Goal: Information Seeking & Learning: Learn about a topic

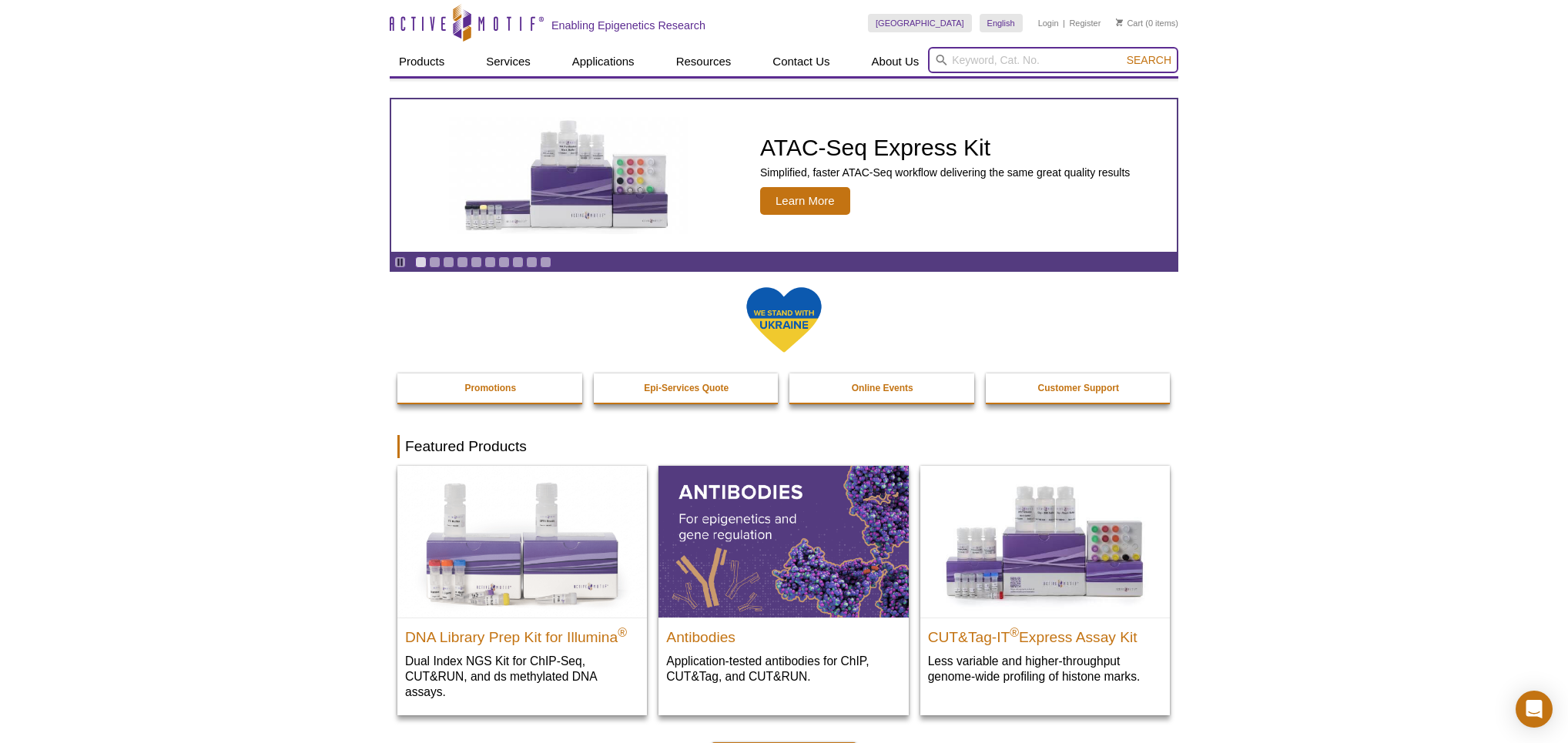
click at [967, 63] on input "search" at bounding box center [1053, 60] width 251 height 26
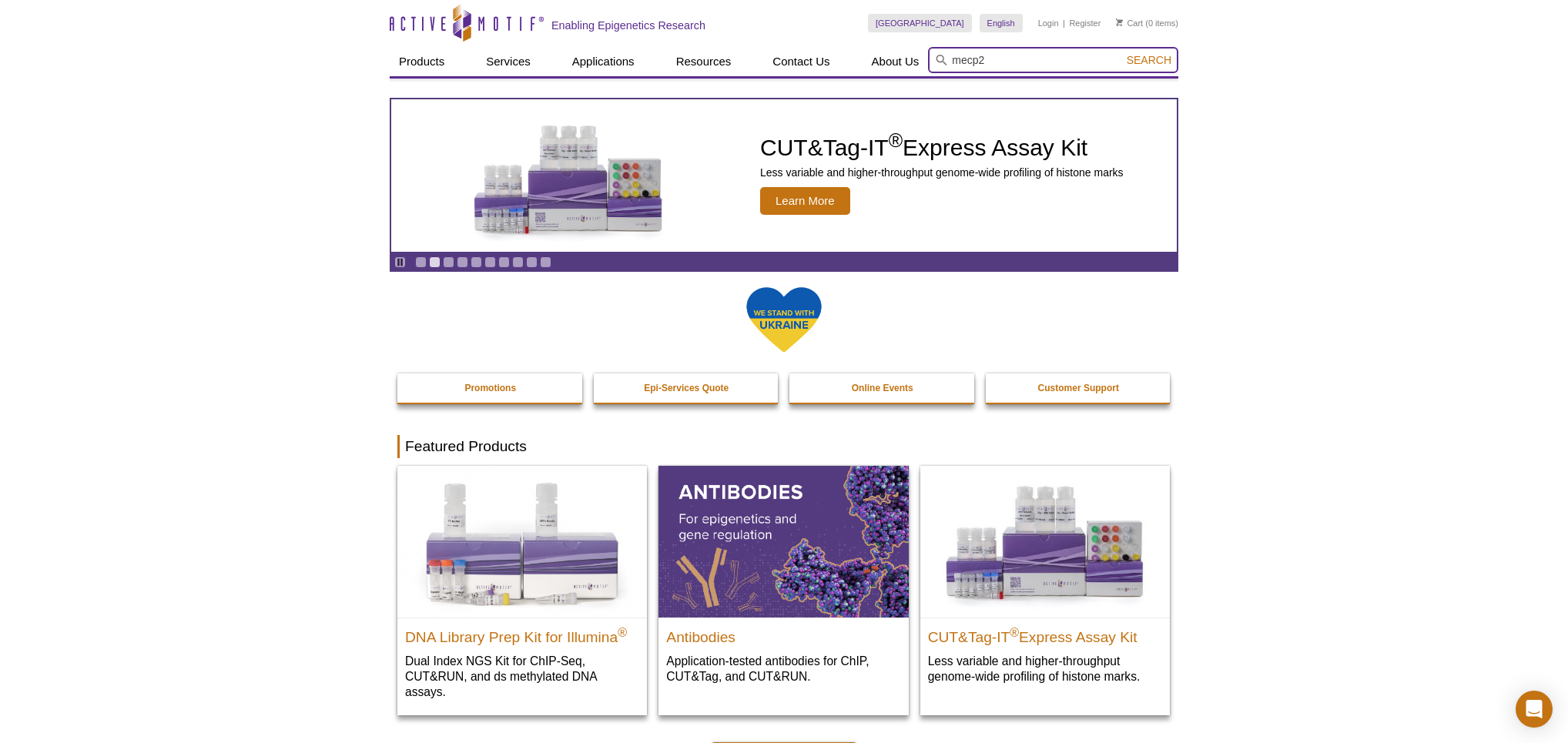
type input "mecp2"
click at [1122, 53] on button "Search" at bounding box center [1149, 60] width 54 height 14
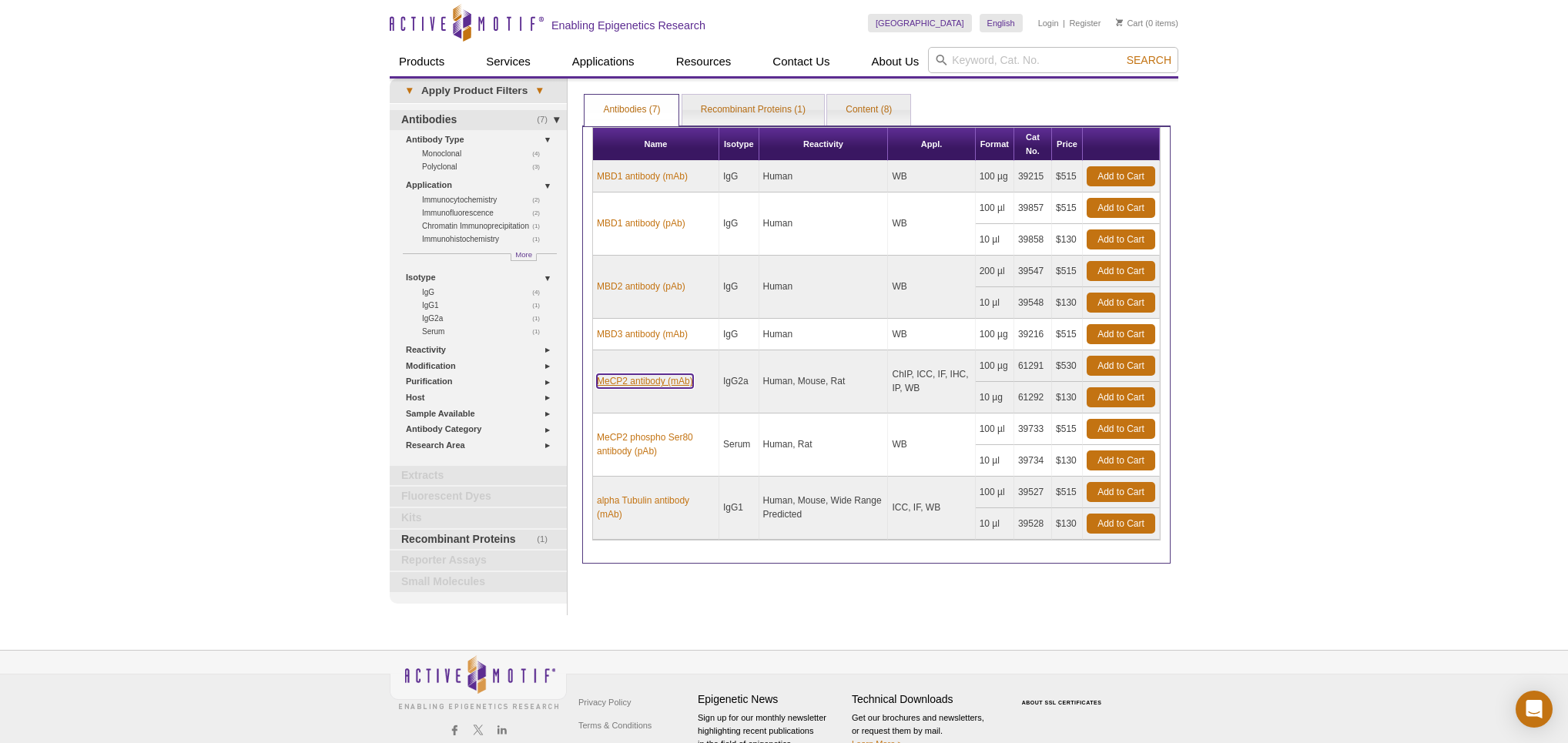
click at [637, 382] on link "MeCP2 antibody (mAb)" at bounding box center [645, 381] width 96 height 14
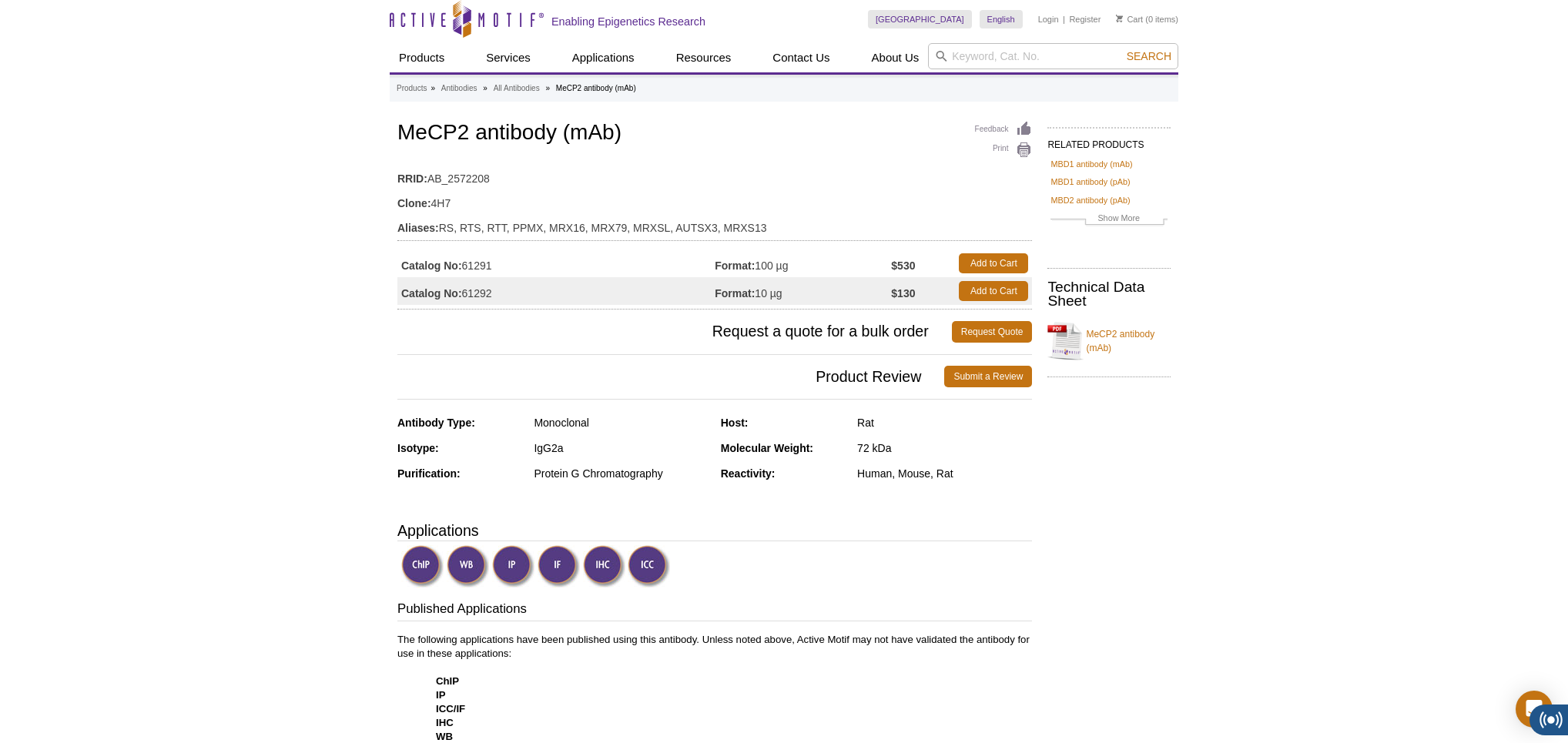
scroll to position [4, 0]
drag, startPoint x: 823, startPoint y: 423, endPoint x: 909, endPoint y: 424, distance: 86.0
click at [909, 424] on div "Host: Rat" at bounding box center [877, 428] width 312 height 26
drag, startPoint x: 958, startPoint y: 485, endPoint x: 829, endPoint y: 482, distance: 129.0
click at [830, 482] on div "Reactivity: Human, Mouse, Rat" at bounding box center [877, 479] width 312 height 26
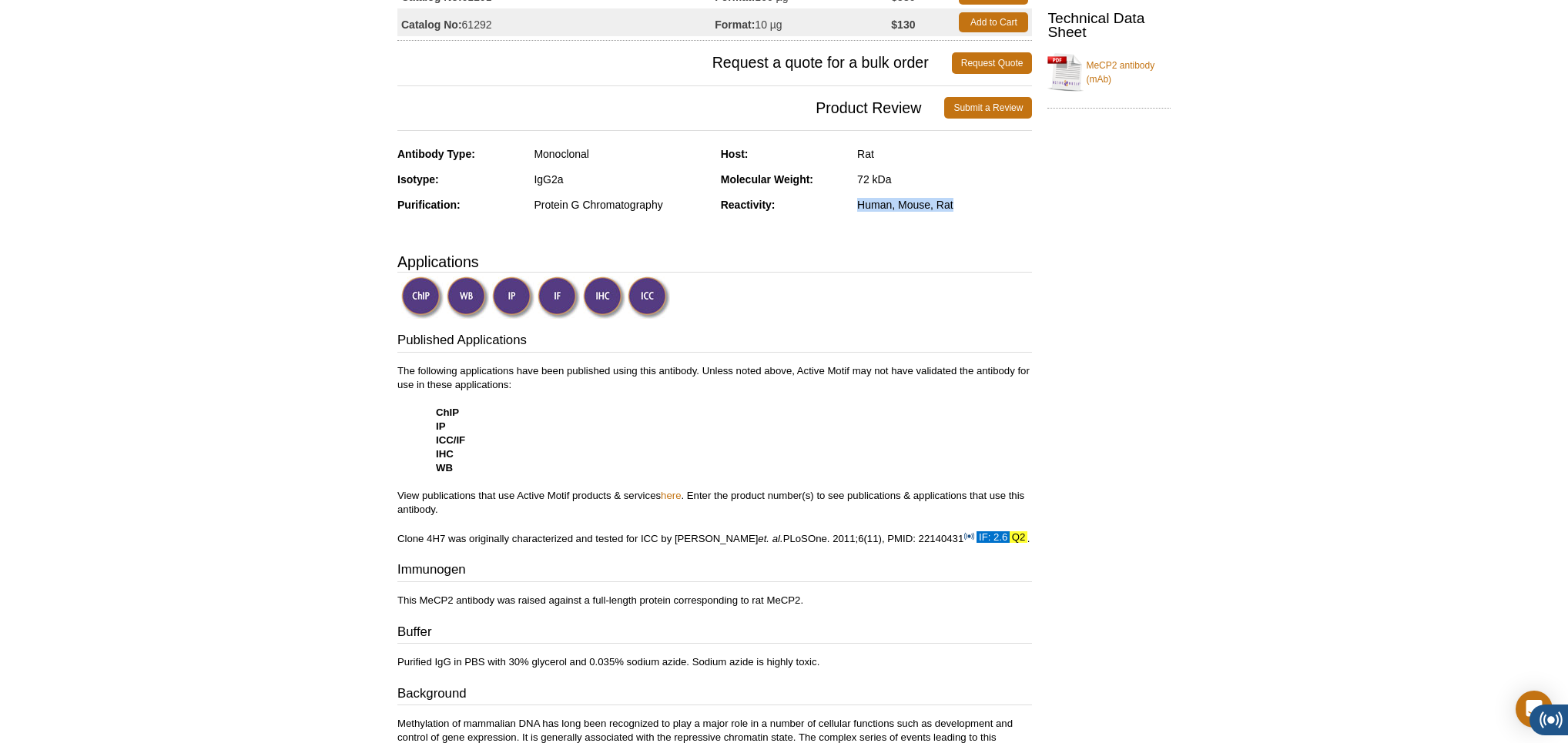
scroll to position [274, 0]
click at [446, 466] on strong "WB" at bounding box center [445, 467] width 17 height 12
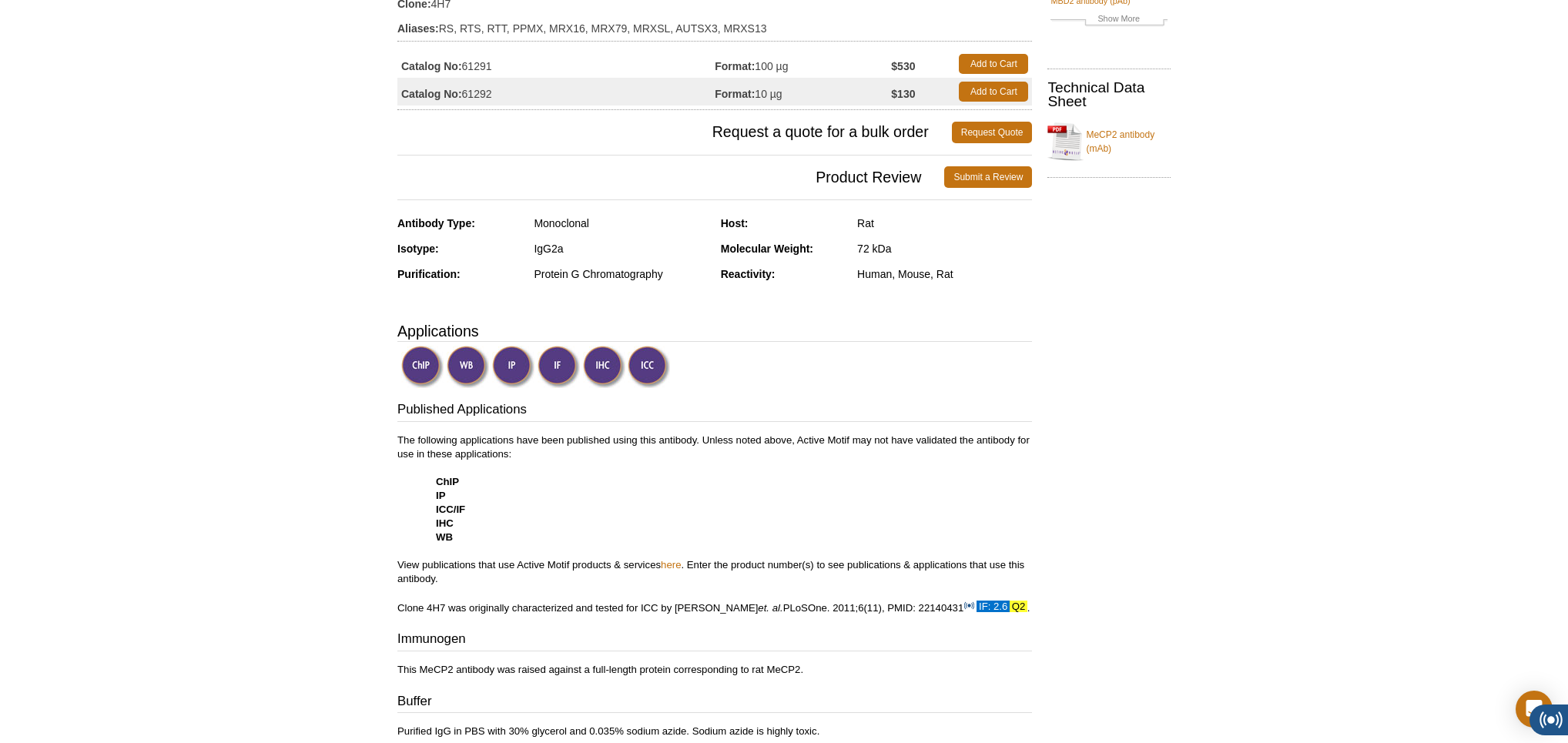
scroll to position [0, 0]
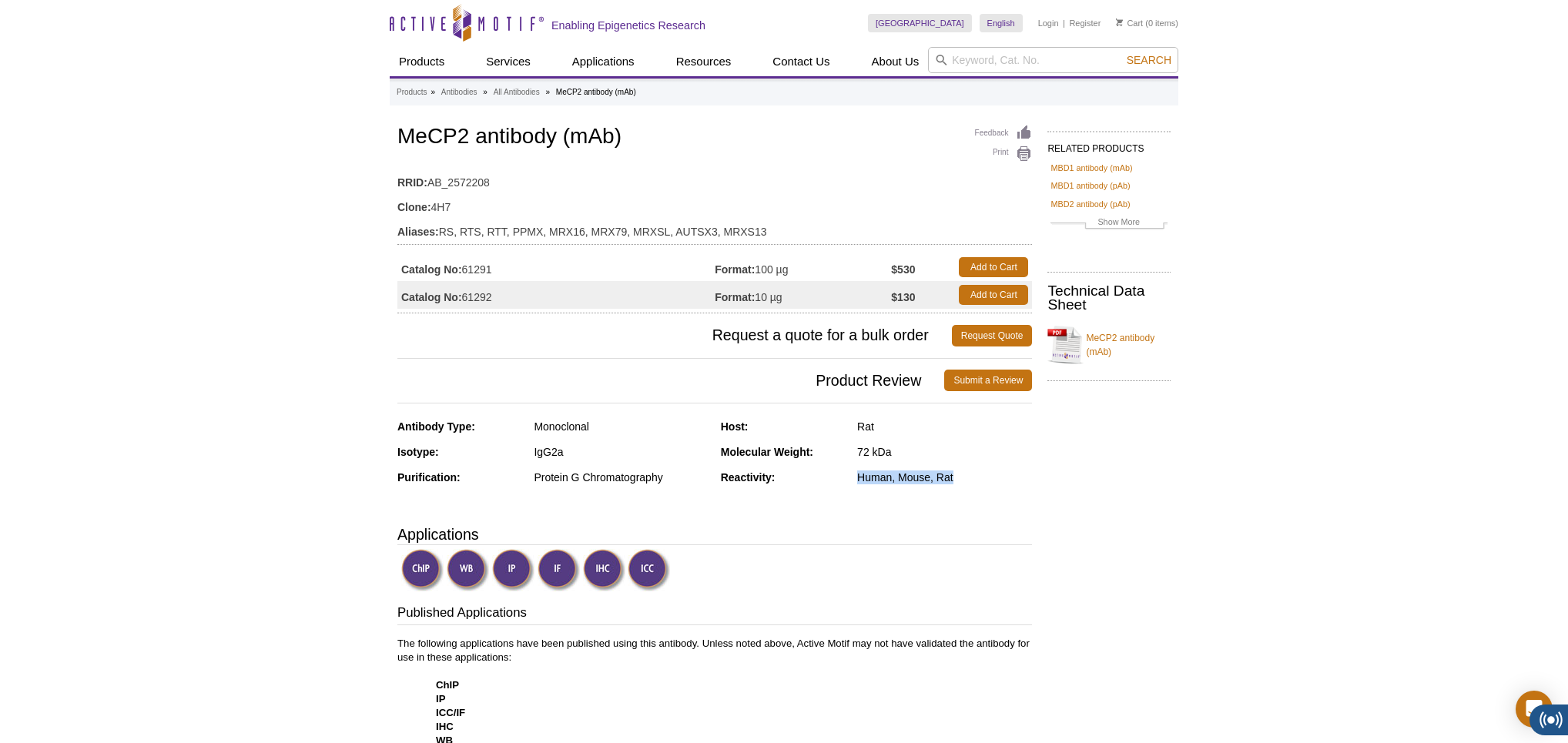
drag, startPoint x: 847, startPoint y: 475, endPoint x: 989, endPoint y: 471, distance: 142.1
click at [989, 471] on div "Reactivity: Human, Mouse, Rat" at bounding box center [877, 483] width 312 height 26
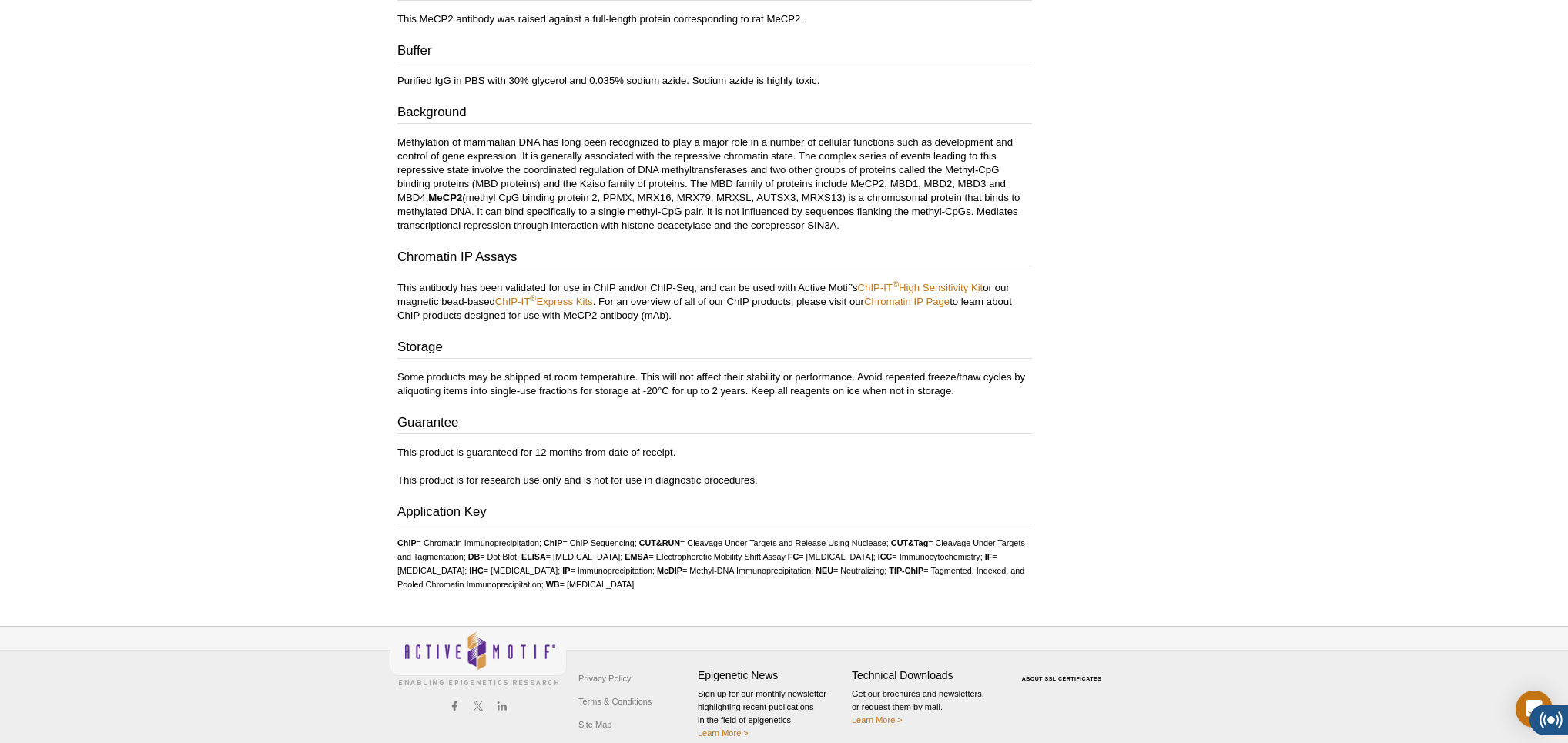
scroll to position [869, 0]
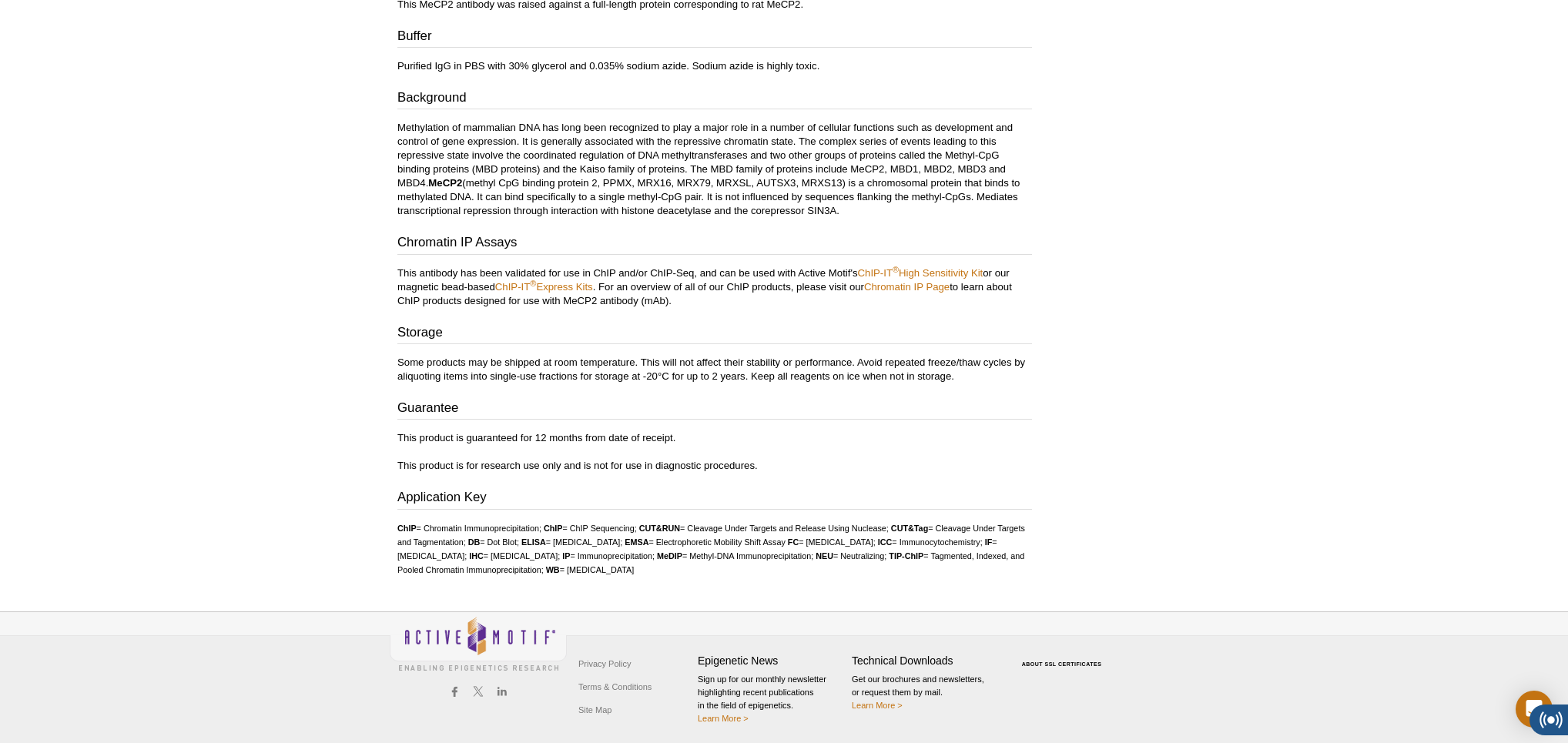
drag, startPoint x: 694, startPoint y: 550, endPoint x: 761, endPoint y: 567, distance: 69.1
click at [761, 567] on ul "ChIP = Chromatin Immunoprecipitation; ChIP = ChIP Sequencing; CUT&RUN = Cleavag…" at bounding box center [714, 549] width 635 height 55
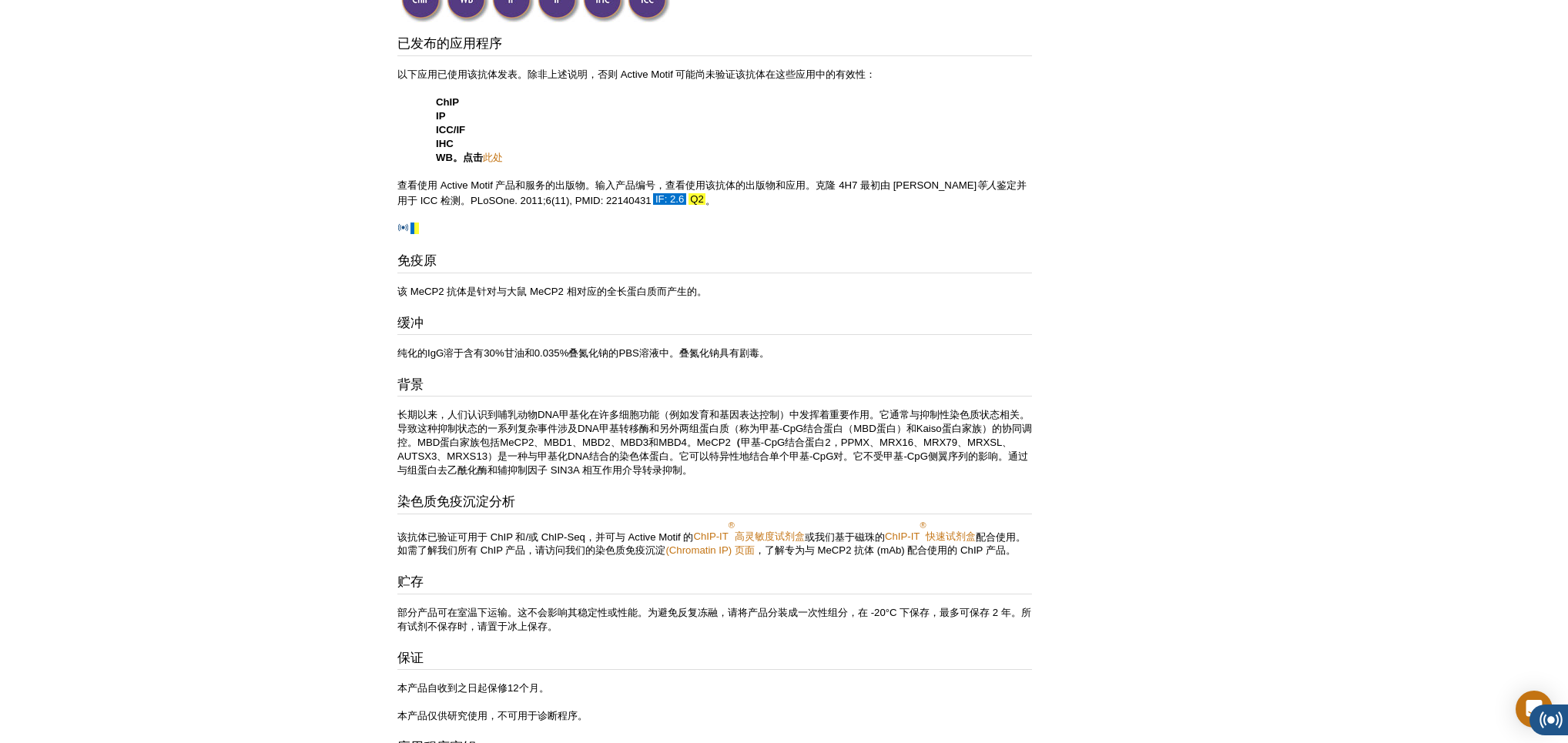
scroll to position [625, 0]
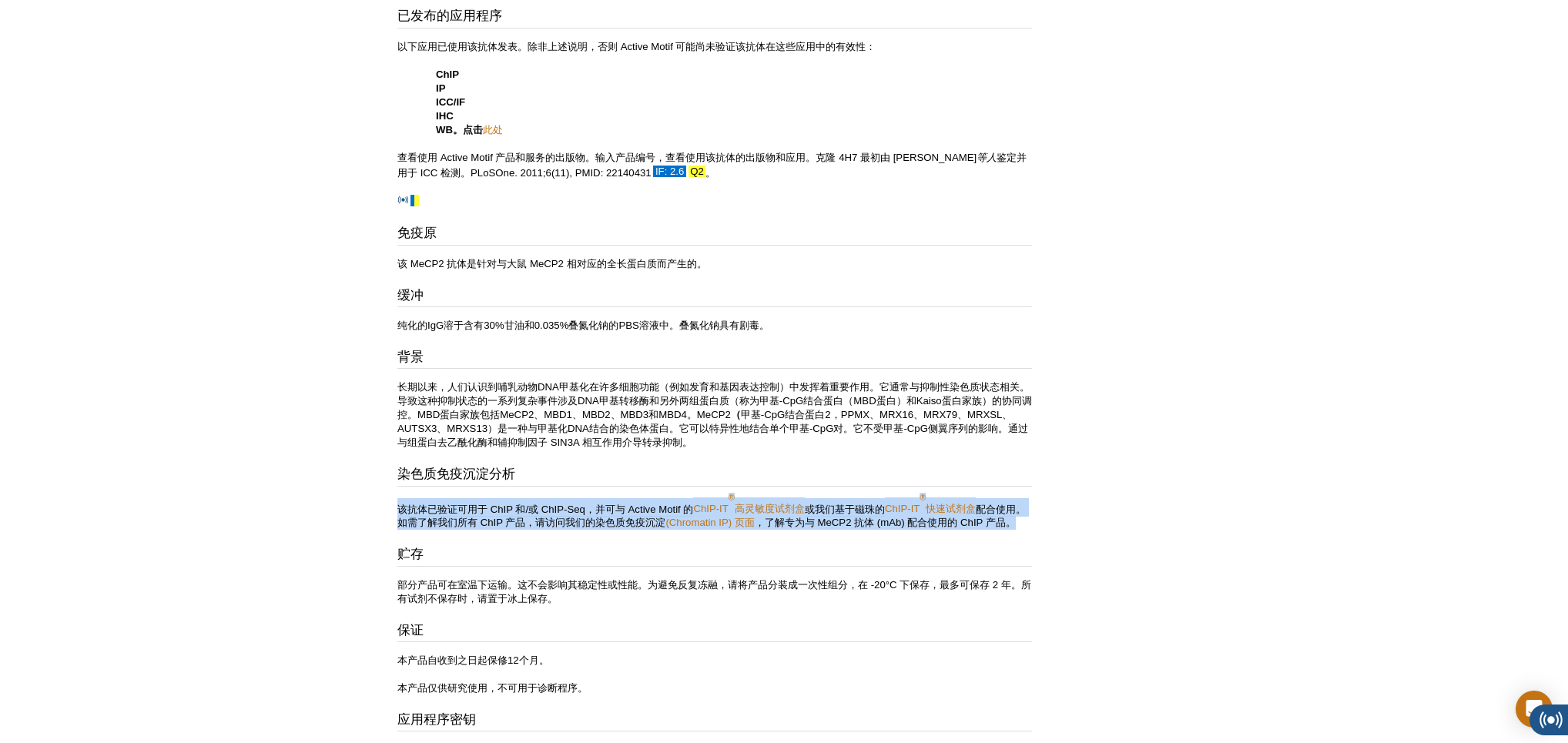
drag, startPoint x: 389, startPoint y: 503, endPoint x: 445, endPoint y: 539, distance: 66.6
click at [445, 539] on div "Active Motif Logo 促进表观遗传学研究 0 搜索 跳至内容 Active Motif Logo 促进表观遗传学研究 美国 澳大利亚 奥地利 比…" at bounding box center [784, 164] width 1568 height 1579
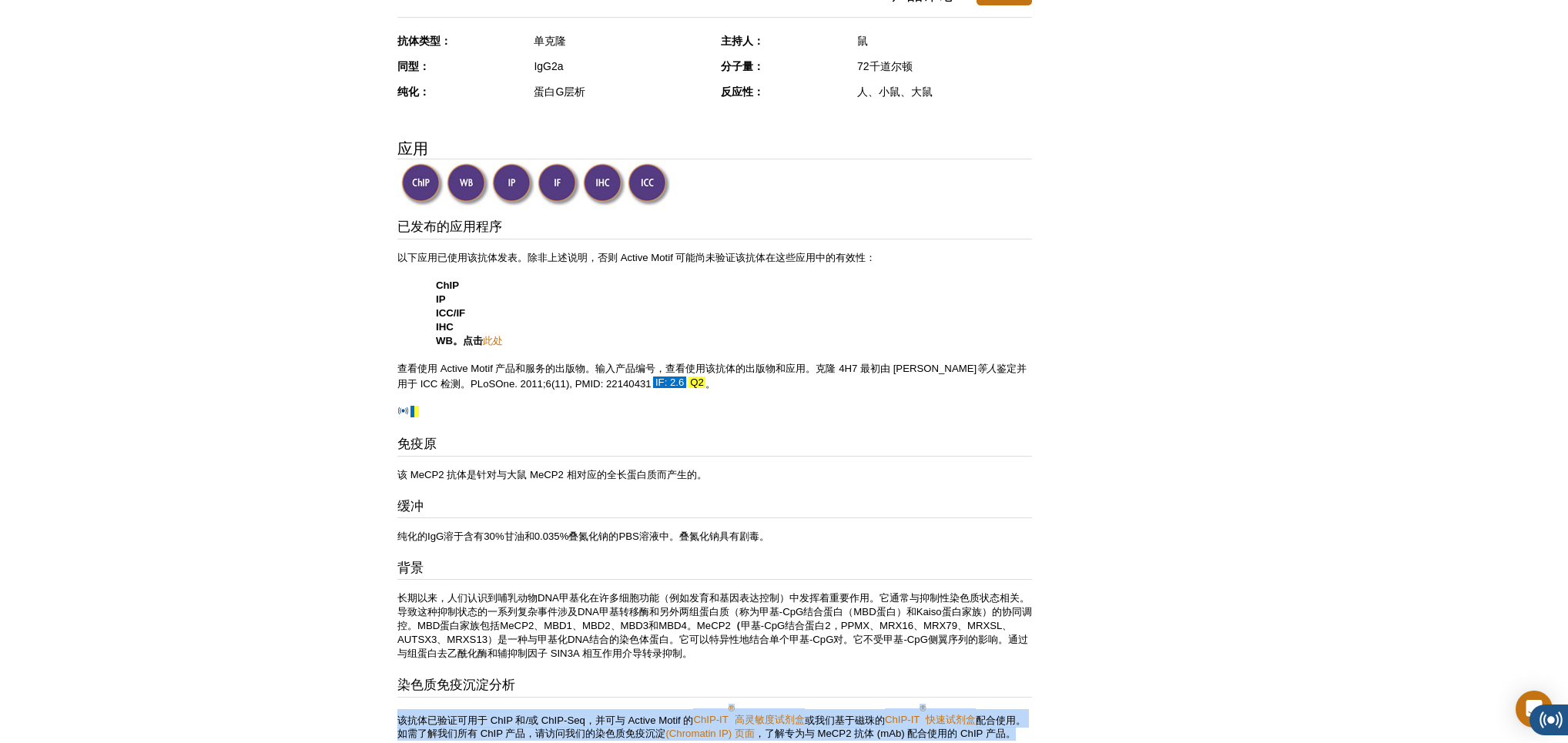
scroll to position [412, 0]
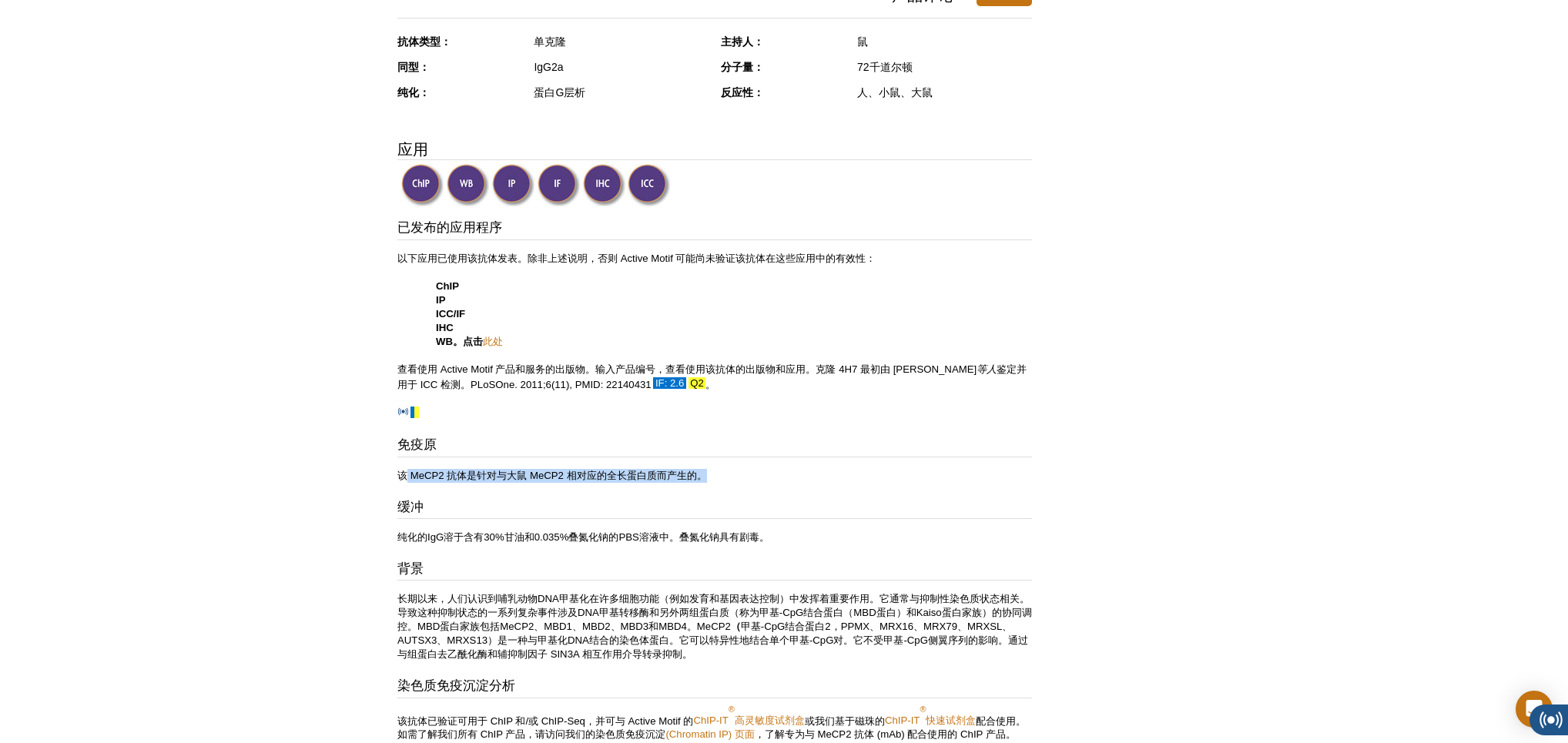
drag, startPoint x: 406, startPoint y: 472, endPoint x: 722, endPoint y: 477, distance: 316.0
click at [722, 477] on p "该 MeCP2 抗体是针对与大鼠 MeCP2 相对应的全长蛋白质而产生的。" at bounding box center [714, 475] width 635 height 14
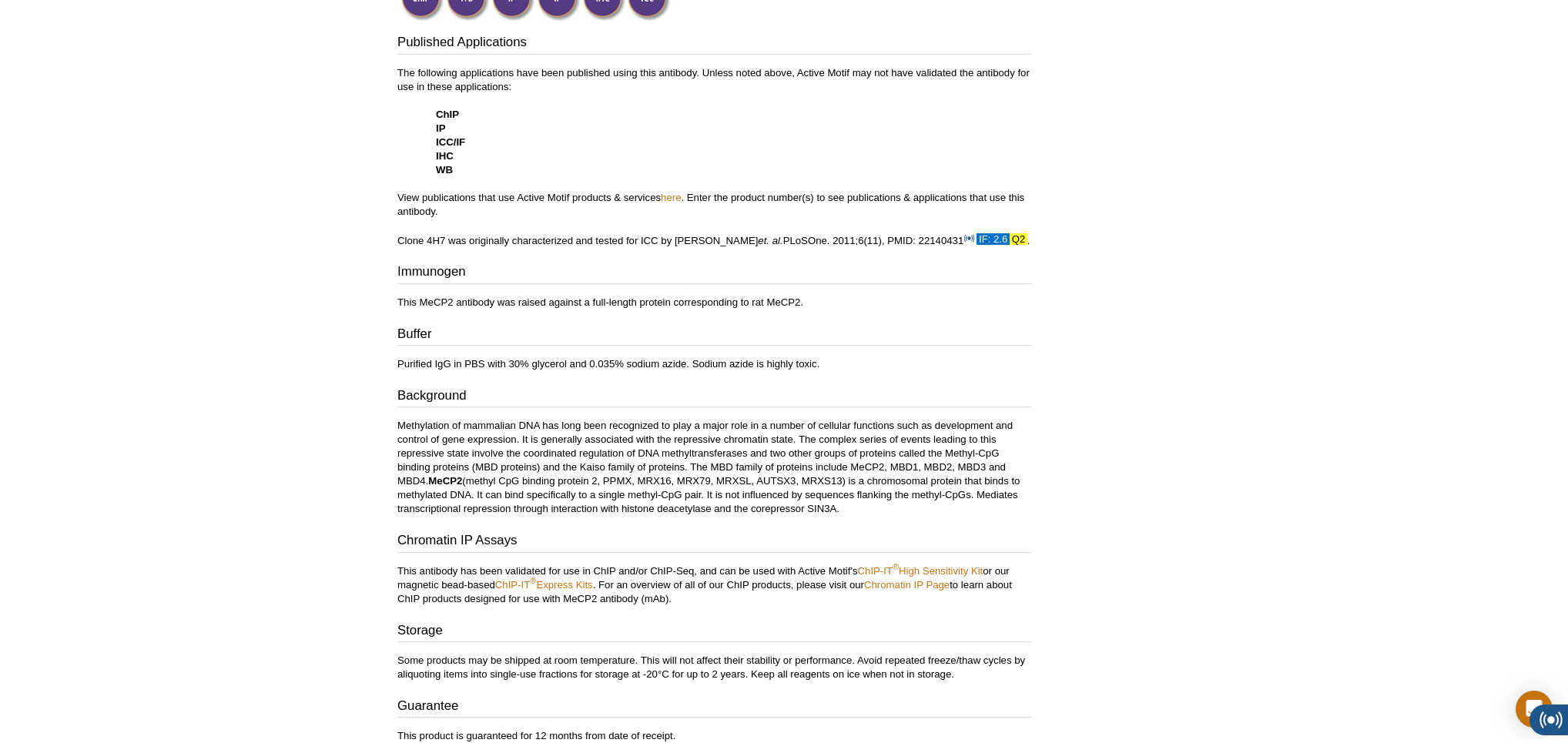
scroll to position [611, 0]
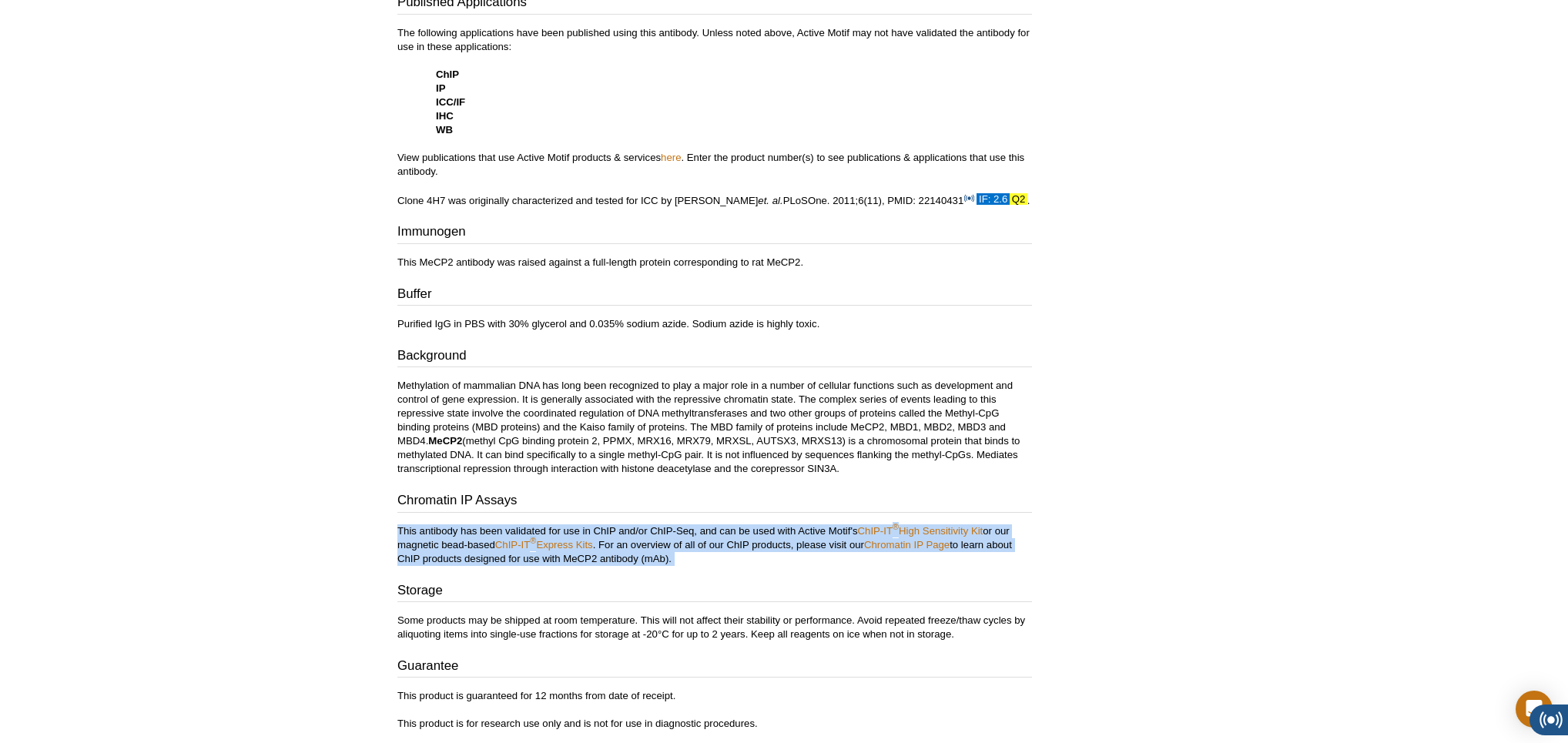
drag, startPoint x: 700, startPoint y: 567, endPoint x: 372, endPoint y: 529, distance: 330.2
click at [372, 529] on div "Active Motif Logo Enabling Epigenetics Research 0 Search Skip to content Active…" at bounding box center [784, 197] width 1568 height 1616
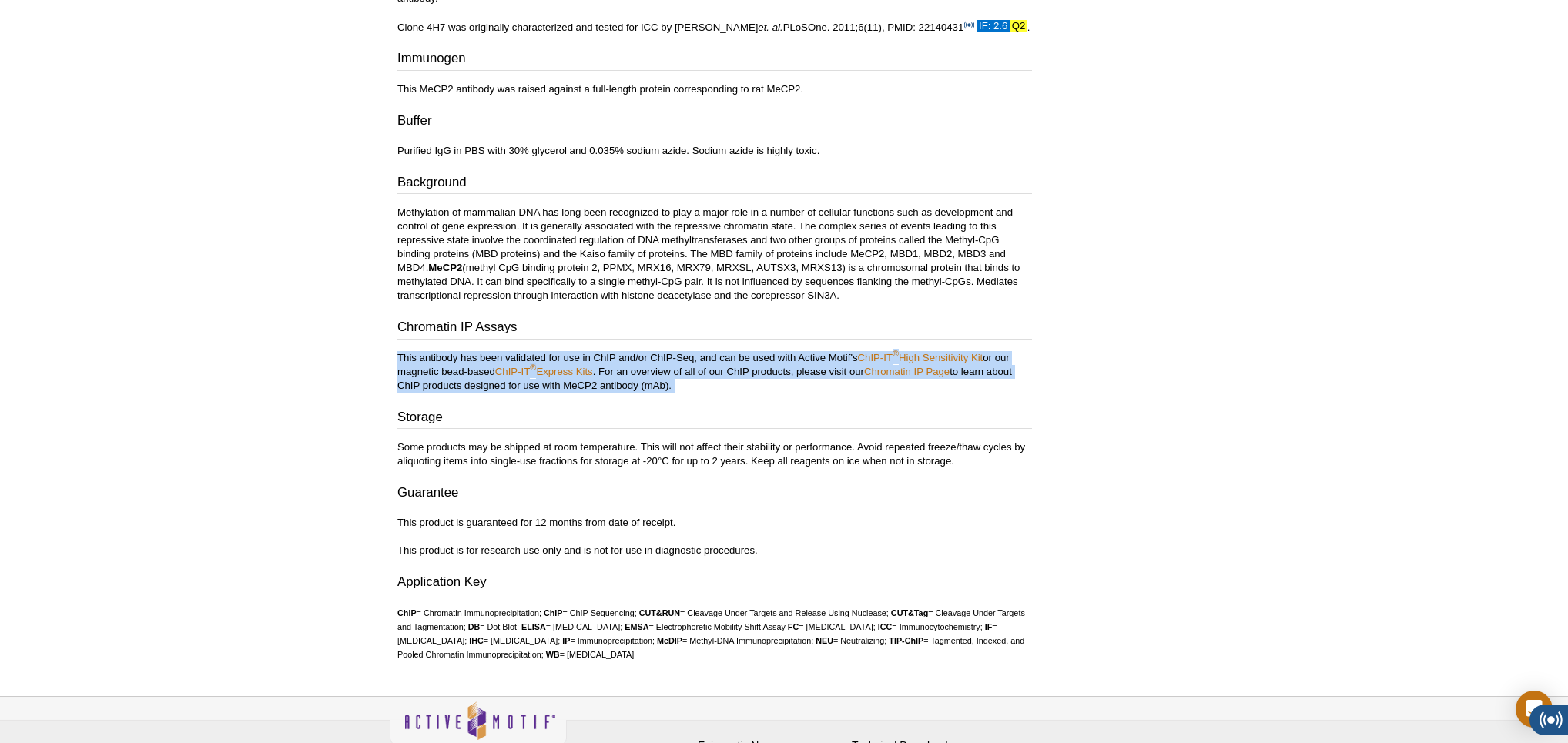
scroll to position [835, 0]
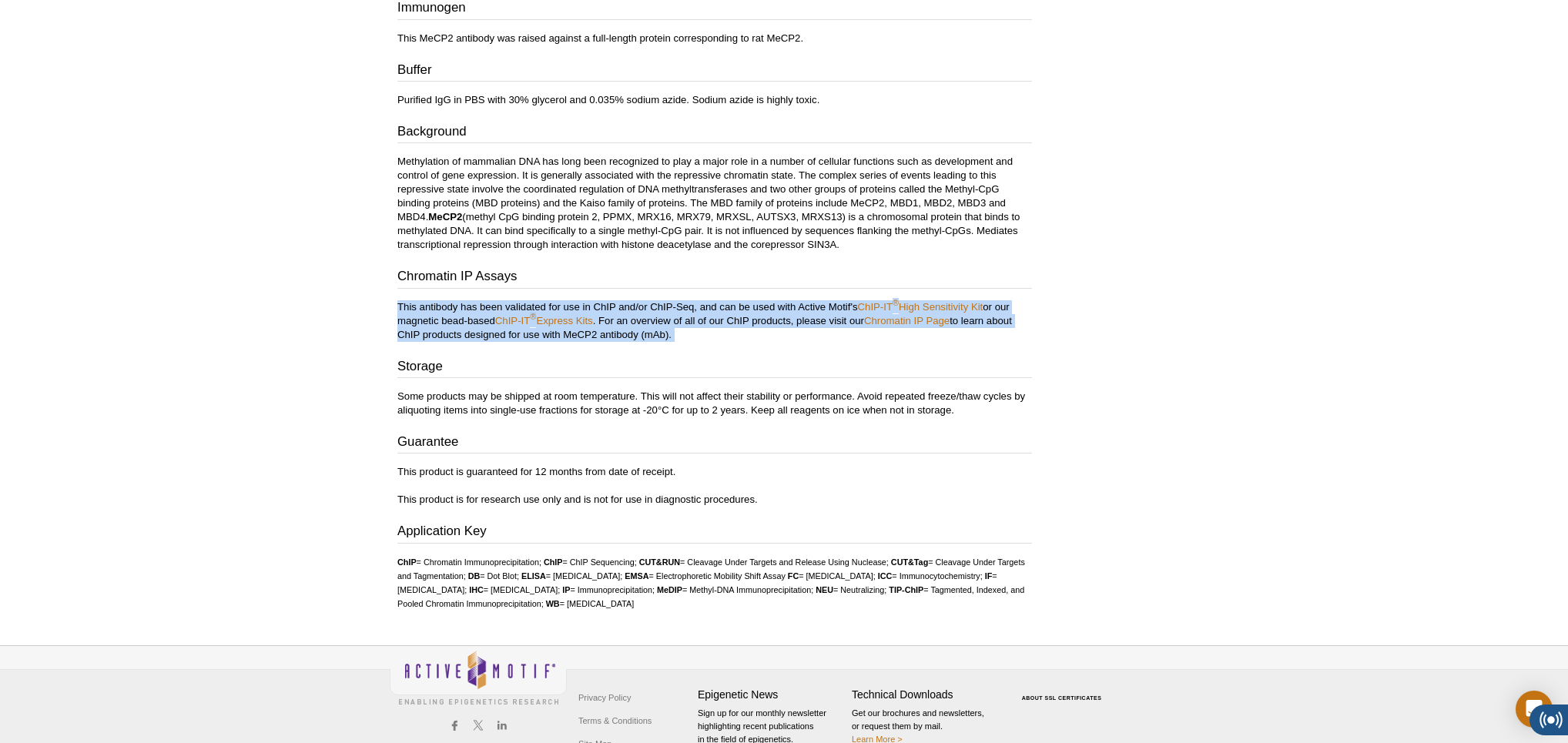
drag, startPoint x: 805, startPoint y: 604, endPoint x: 362, endPoint y: 562, distance: 445.0
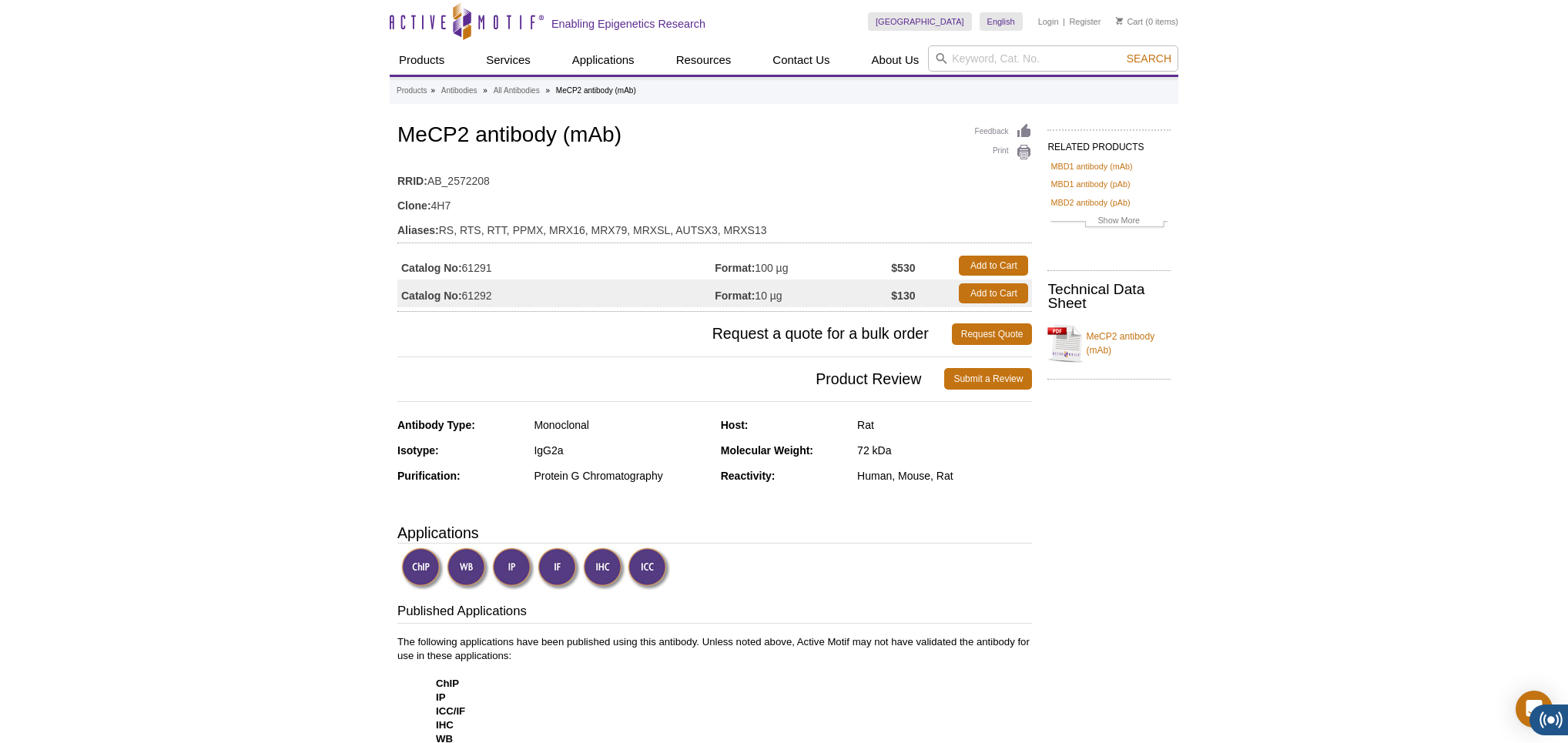
scroll to position [0, 0]
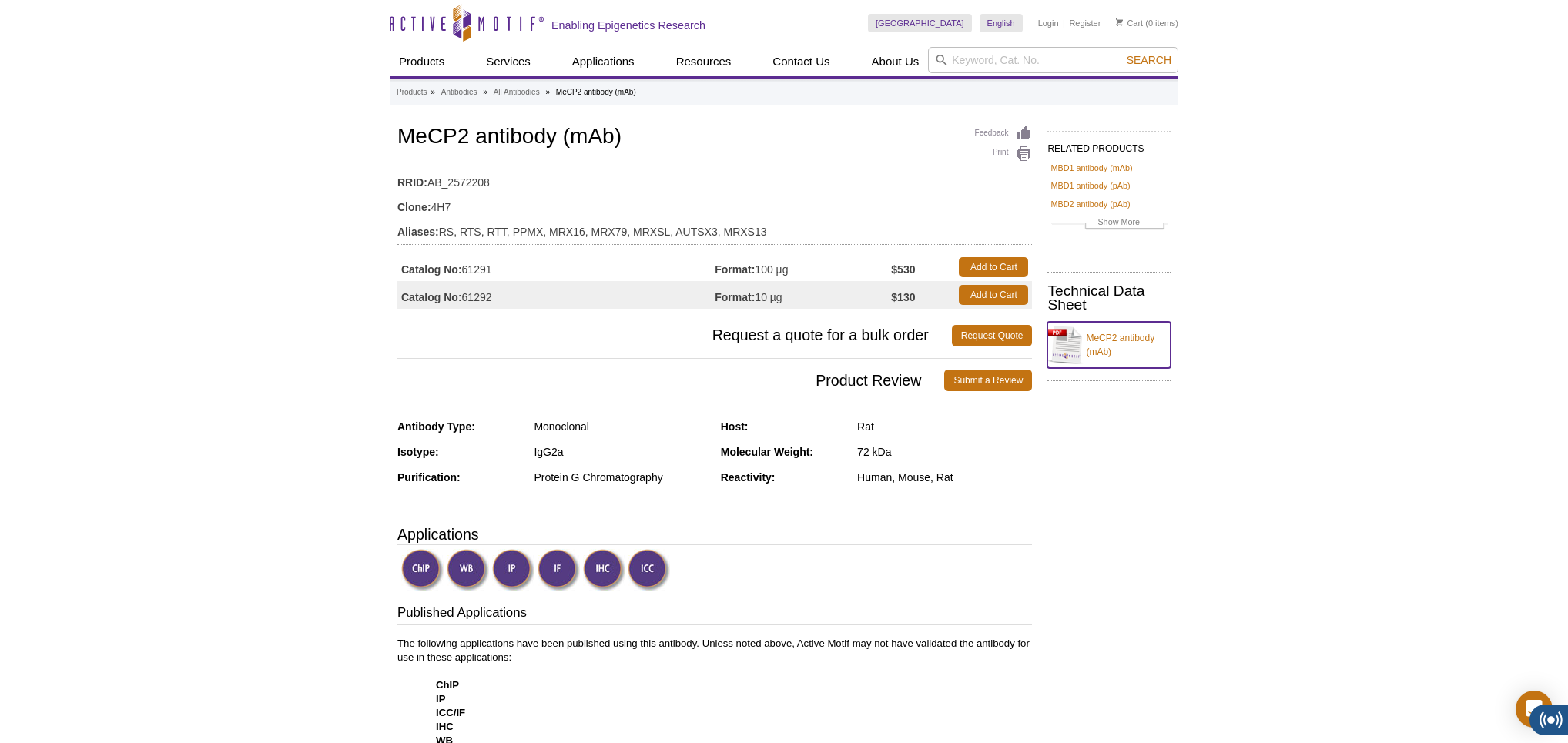
click at [1075, 347] on link "MeCP2 antibody (mAb)" at bounding box center [1109, 345] width 124 height 46
drag, startPoint x: 982, startPoint y: 464, endPoint x: 838, endPoint y: 469, distance: 144.1
click at [838, 469] on div "Molecular Weight: 72 kDa" at bounding box center [877, 458] width 312 height 26
click at [839, 475] on div "Reactivity:" at bounding box center [783, 477] width 124 height 14
drag, startPoint x: 838, startPoint y: 477, endPoint x: 982, endPoint y: 477, distance: 144.0
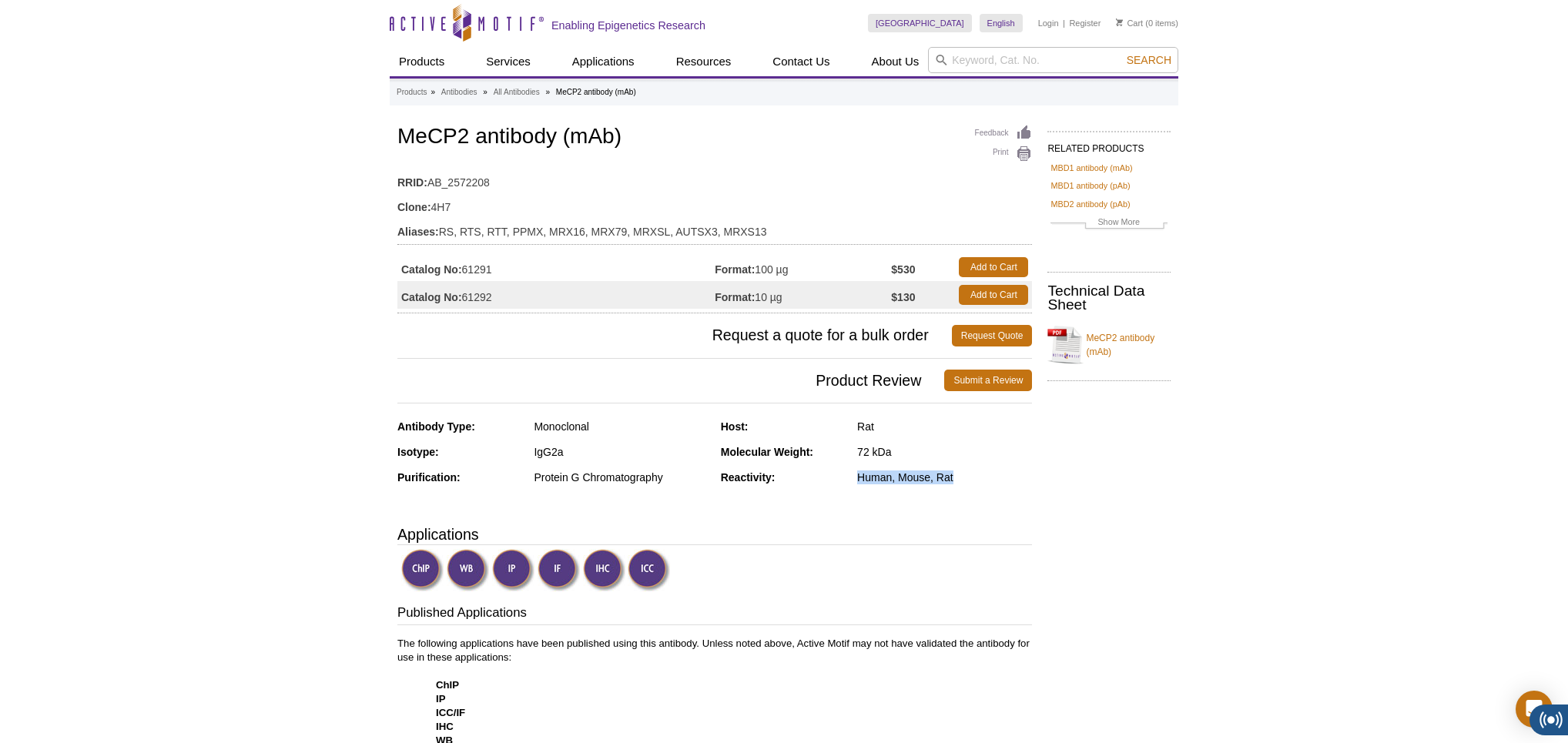
click at [982, 477] on div "Reactivity: Human, Mouse, Rat" at bounding box center [877, 483] width 312 height 26
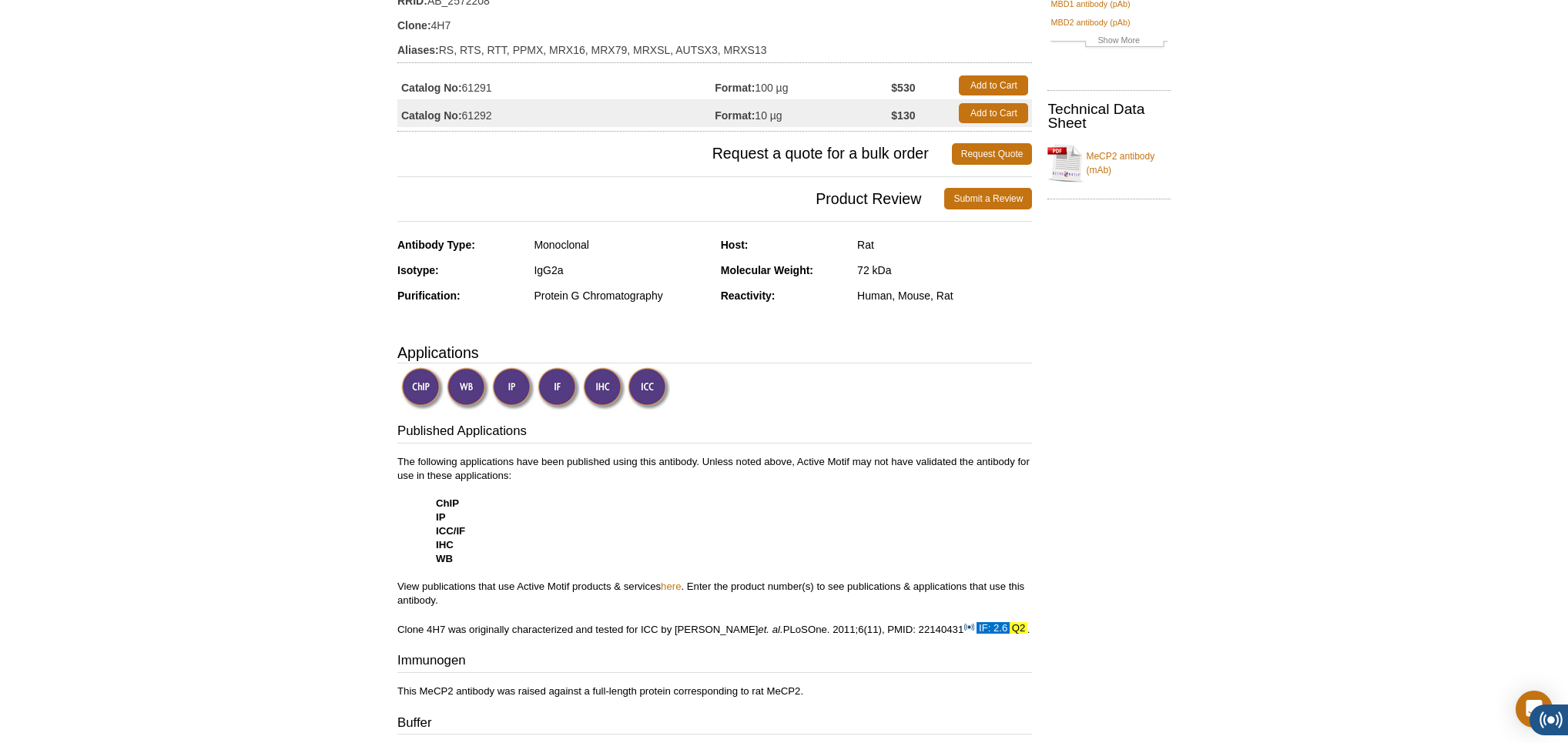
scroll to position [212, 0]
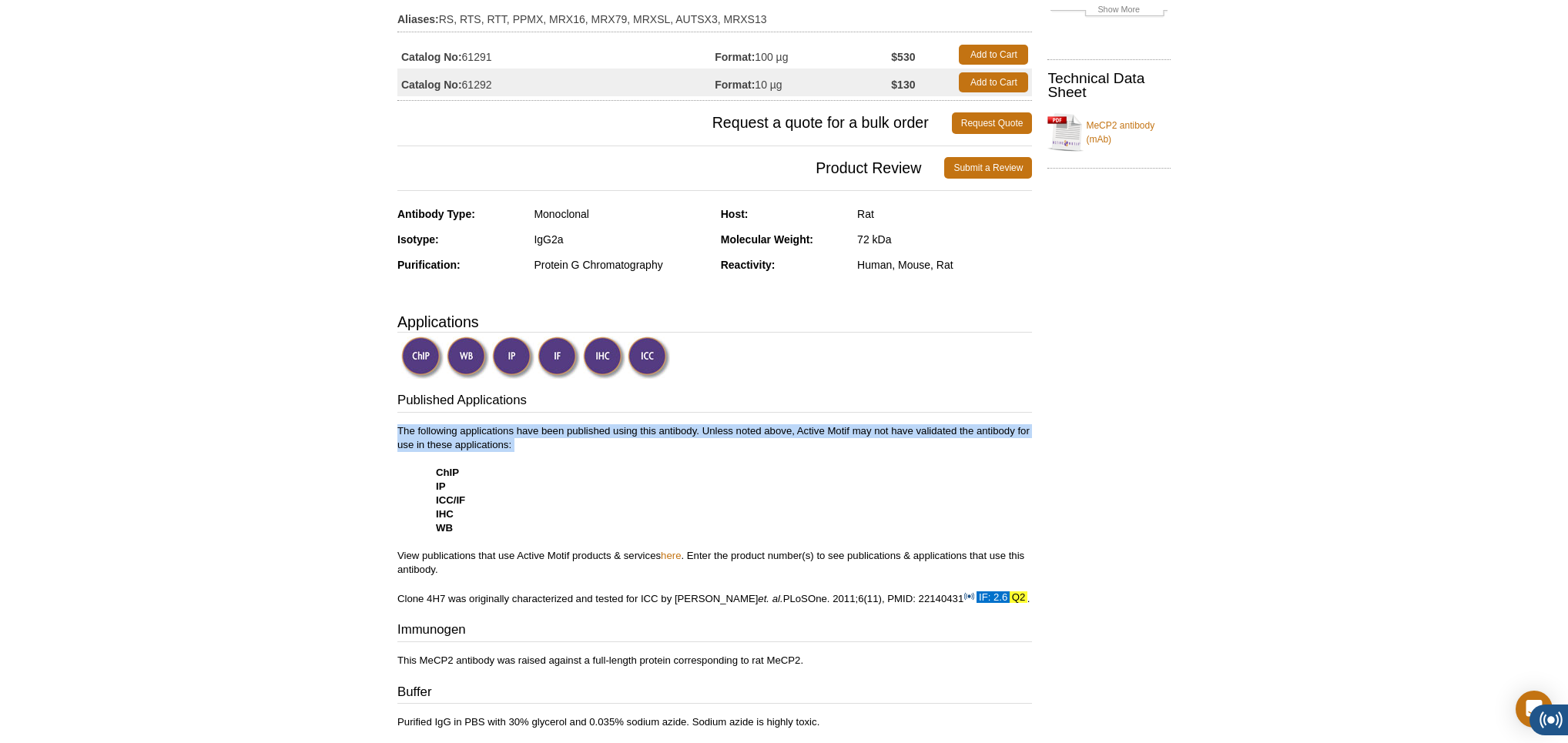
drag, startPoint x: 394, startPoint y: 429, endPoint x: 631, endPoint y: 455, distance: 238.4
click at [631, 455] on div "Feedback Print MeCP2 antibody (mAb) RRID: AB_2572208 Clone: 4H7 Aliases: RS, RT…" at bounding box center [711, 571] width 643 height 1324
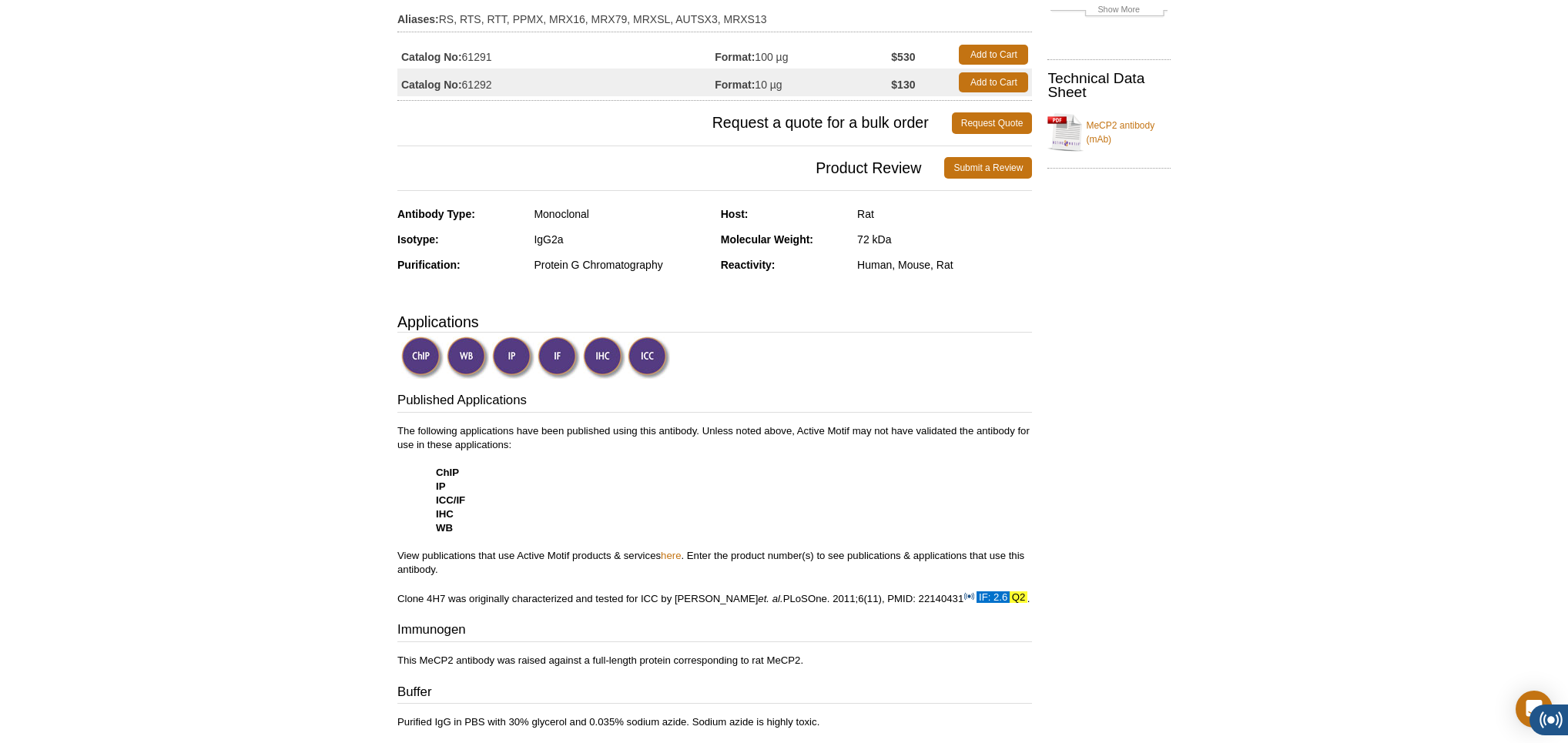
click at [858, 469] on p "The following applications have been published using this antibody. Unless note…" at bounding box center [714, 515] width 635 height 181
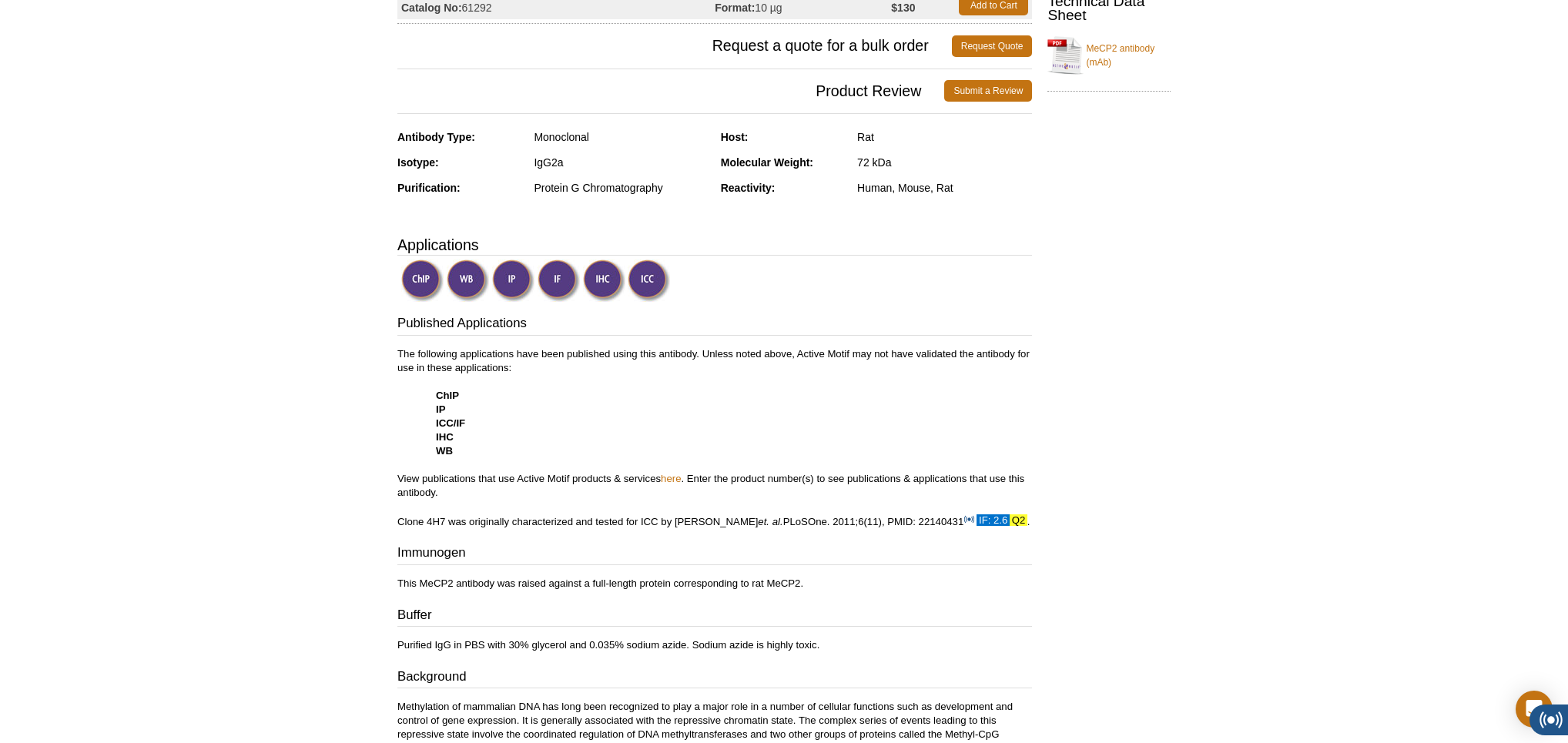
scroll to position [360, 0]
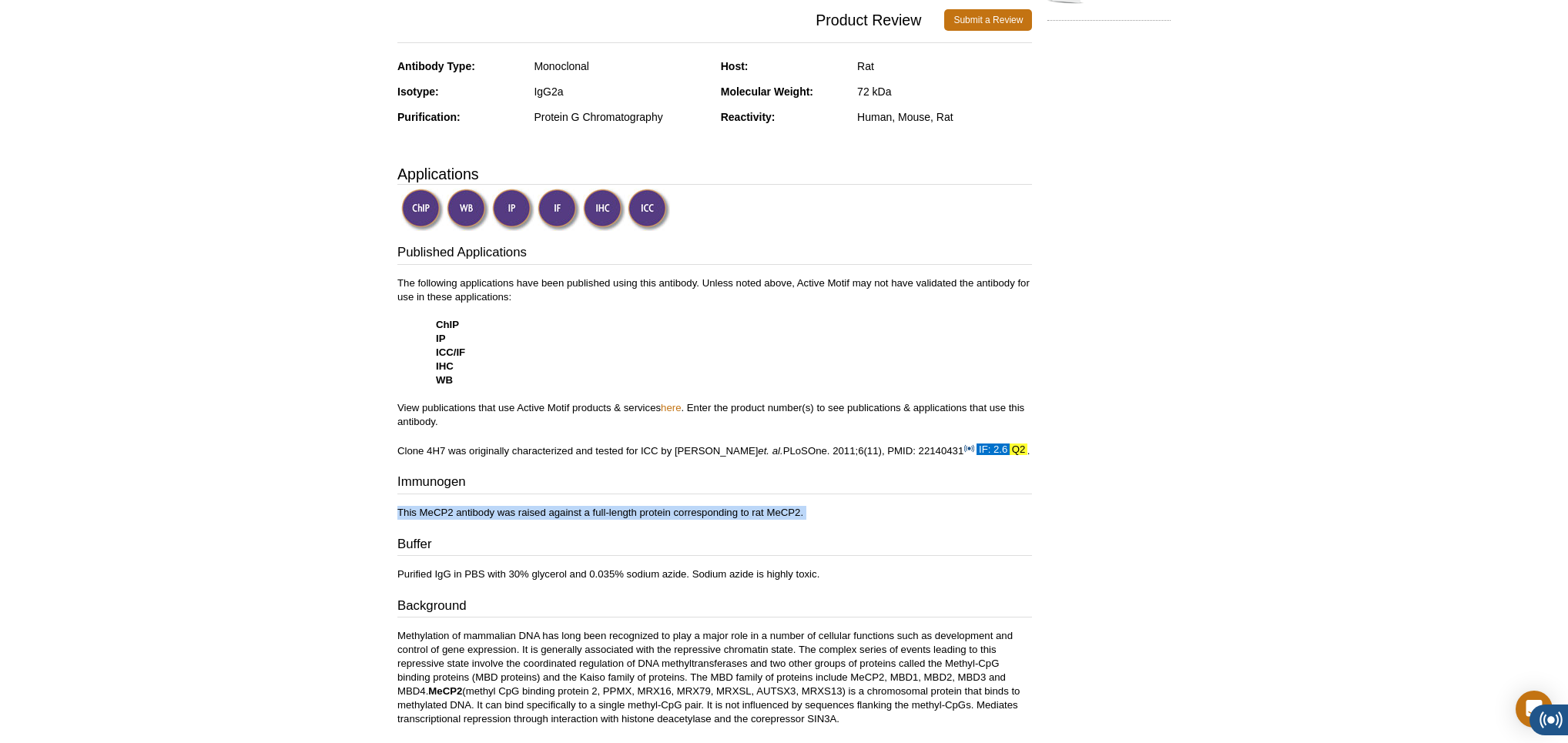
drag, startPoint x: 394, startPoint y: 508, endPoint x: 805, endPoint y: 518, distance: 411.1
click at [805, 518] on div "Feedback Print MeCP2 antibody (mAb) RRID: AB_2572208 Clone: 4H7 Aliases: RS, RT…" at bounding box center [711, 423] width 643 height 1324
click at [879, 523] on div "Published Applications The following applications have been published using thi…" at bounding box center [714, 412] width 635 height 338
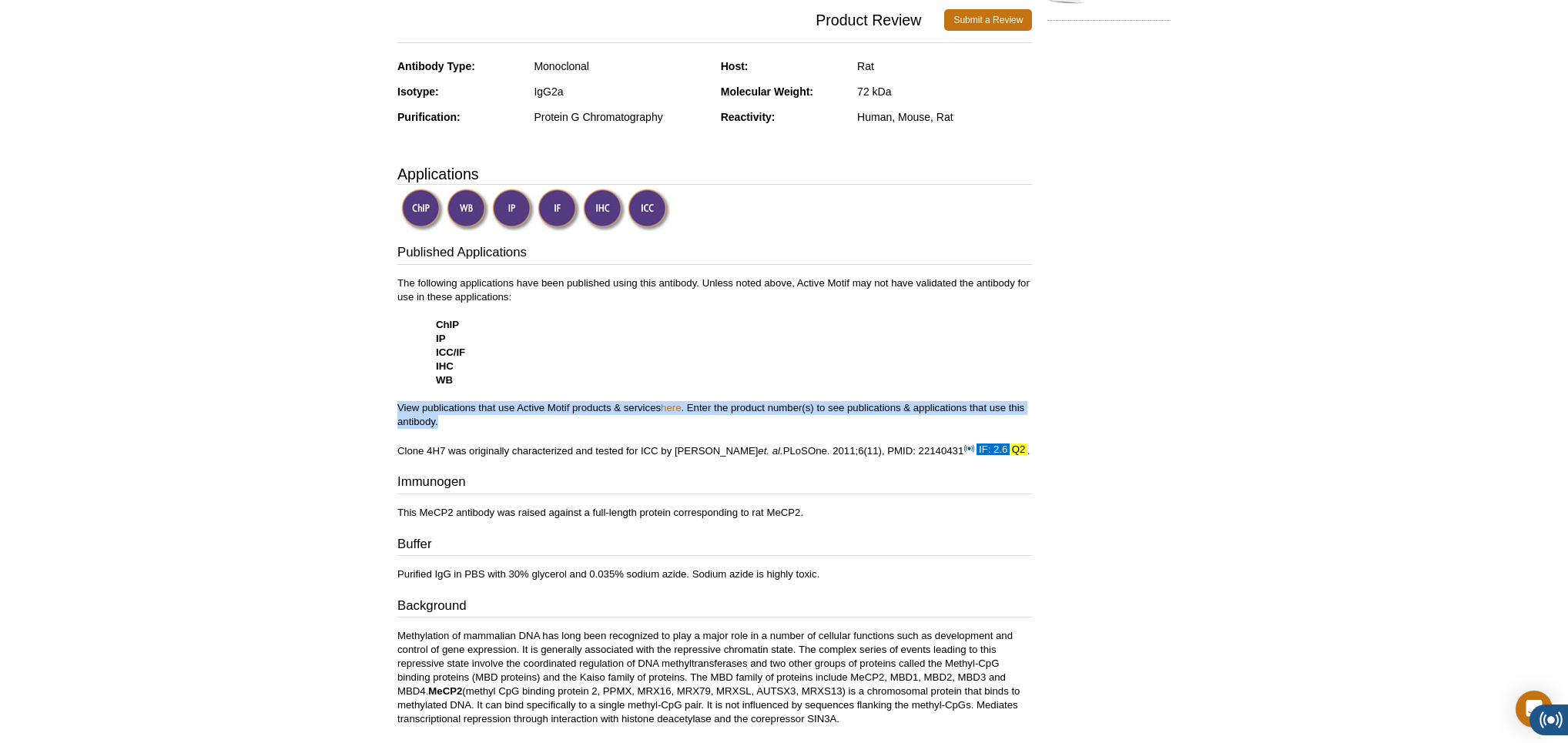
drag, startPoint x: 372, startPoint y: 405, endPoint x: 516, endPoint y: 435, distance: 147.1
click at [481, 421] on div "Active Motif Logo Enabling Epigenetics Research 0 Search Skip to content Active…" at bounding box center [784, 447] width 1568 height 1616
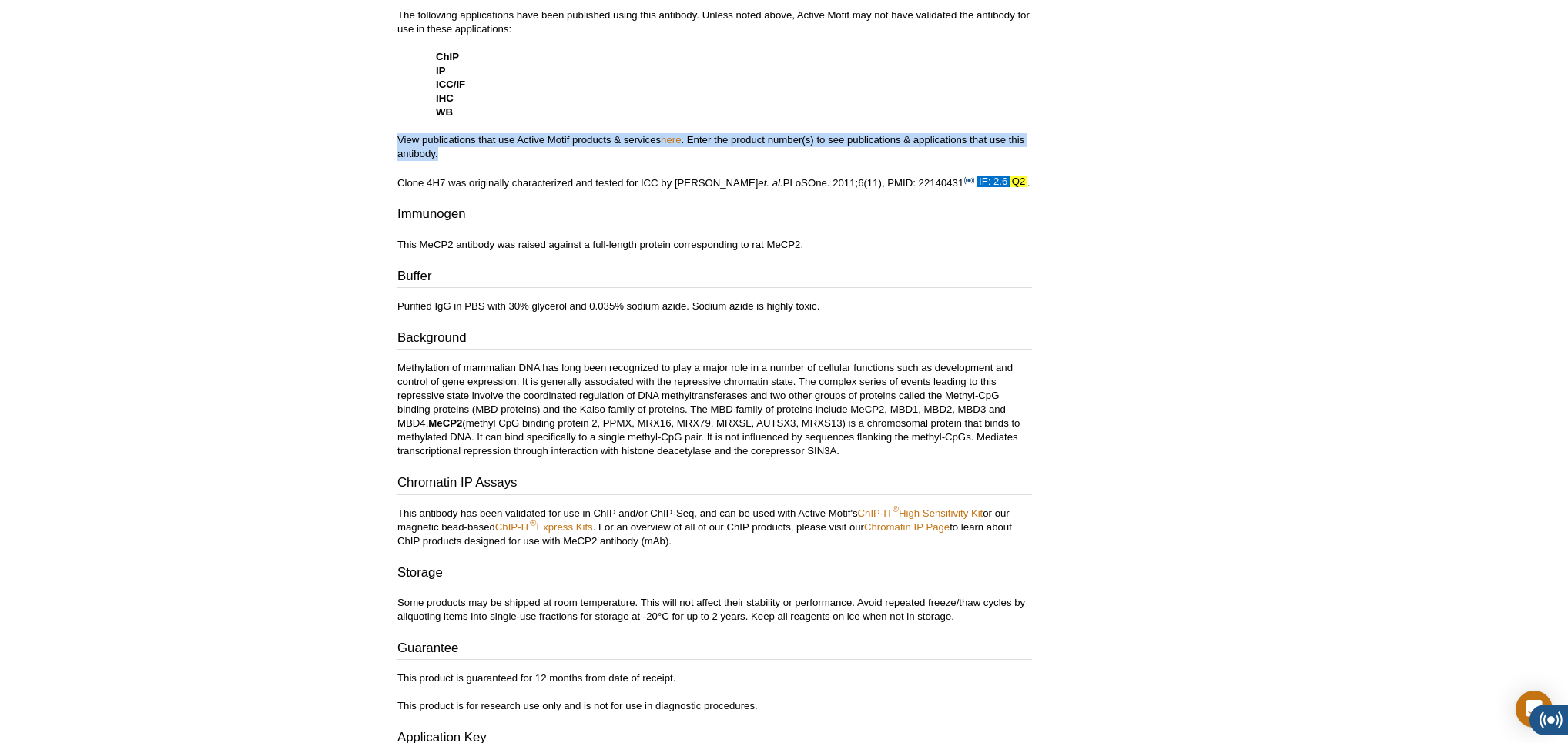
scroll to position [629, 0]
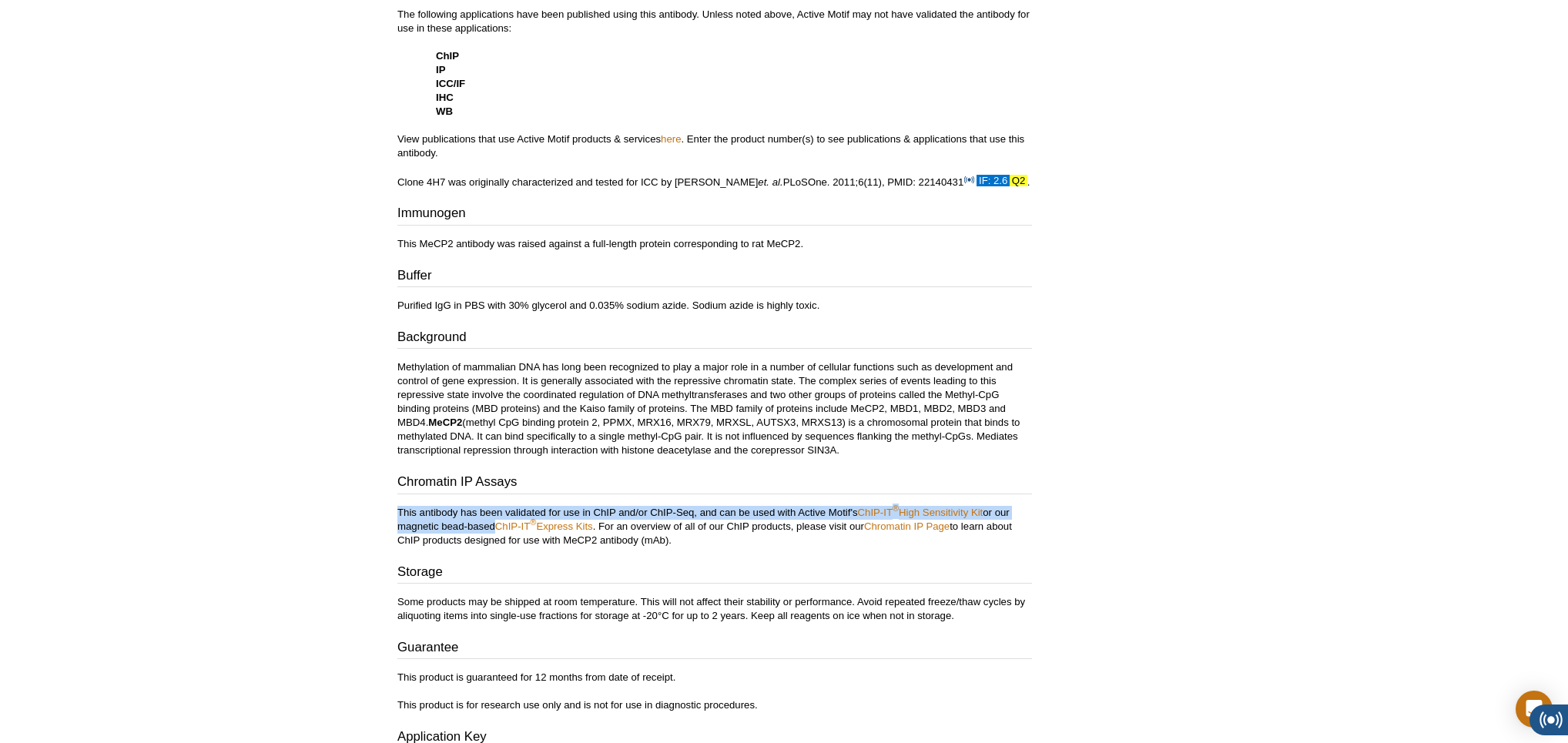
drag, startPoint x: 392, startPoint y: 515, endPoint x: 490, endPoint y: 521, distance: 98.2
click at [490, 520] on div "Feedback Print MeCP2 antibody (mAb) RRID: AB_2572208 Clone: 4H7 Aliases: RS, RT…" at bounding box center [711, 154] width 643 height 1324
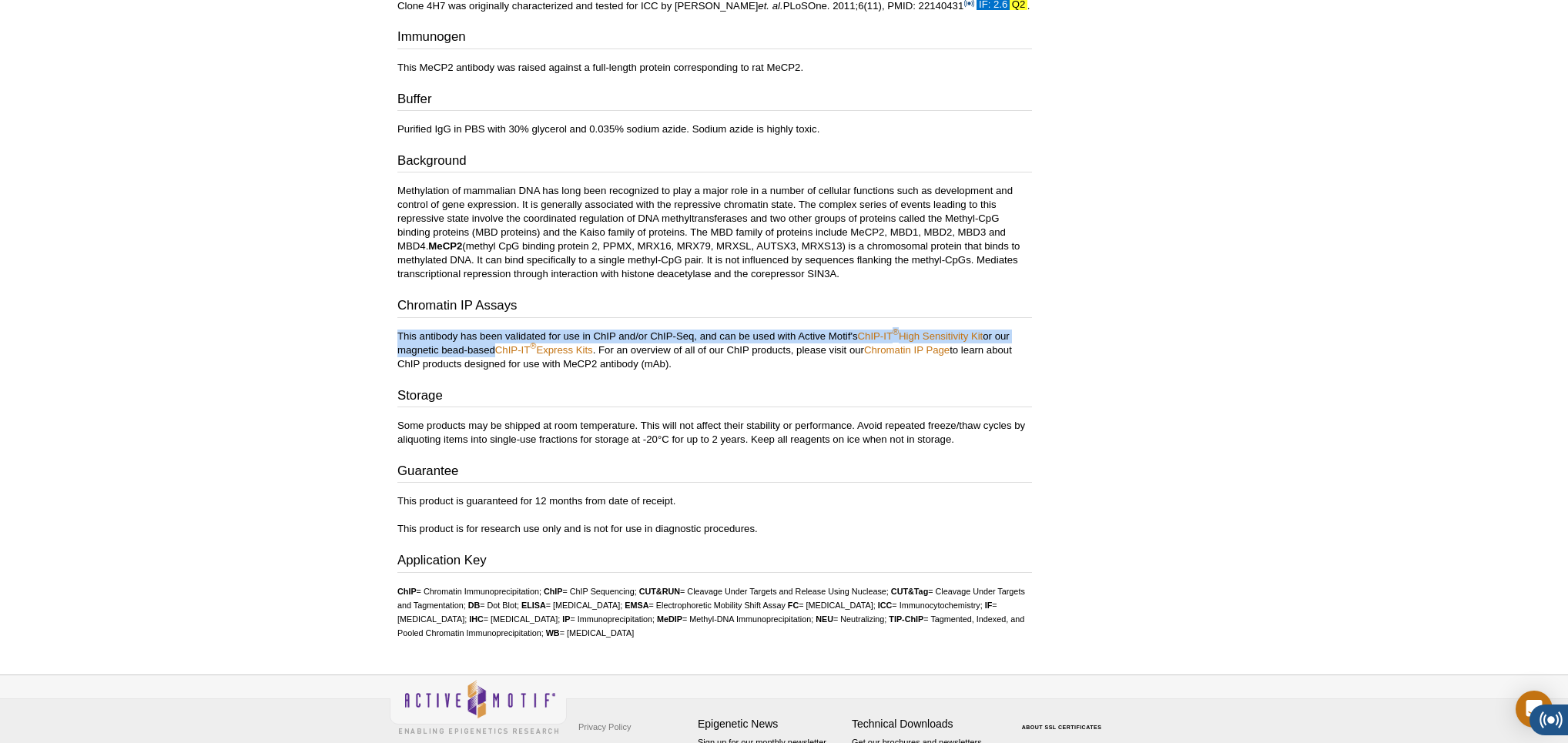
scroll to position [807, 0]
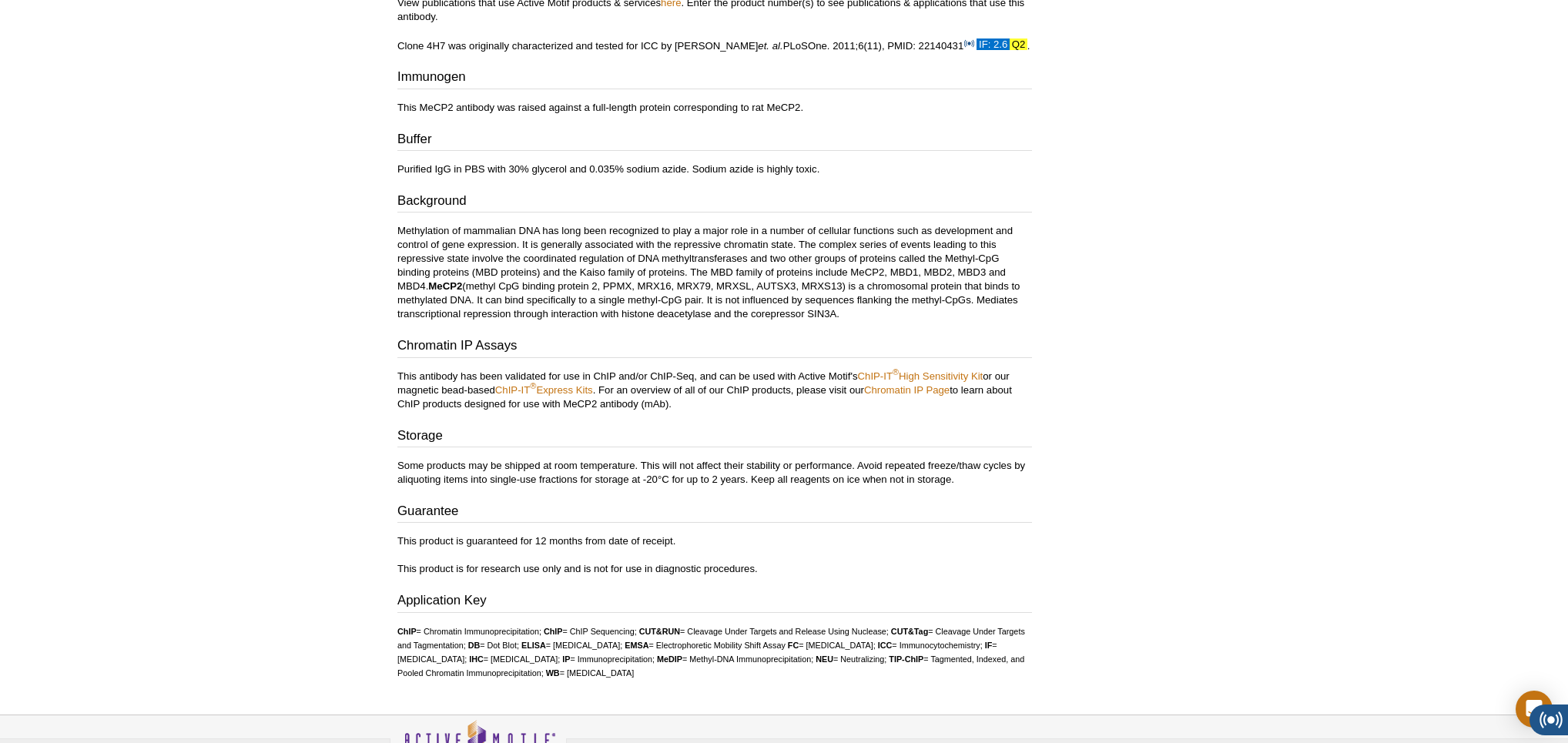
scroll to position [556, 0]
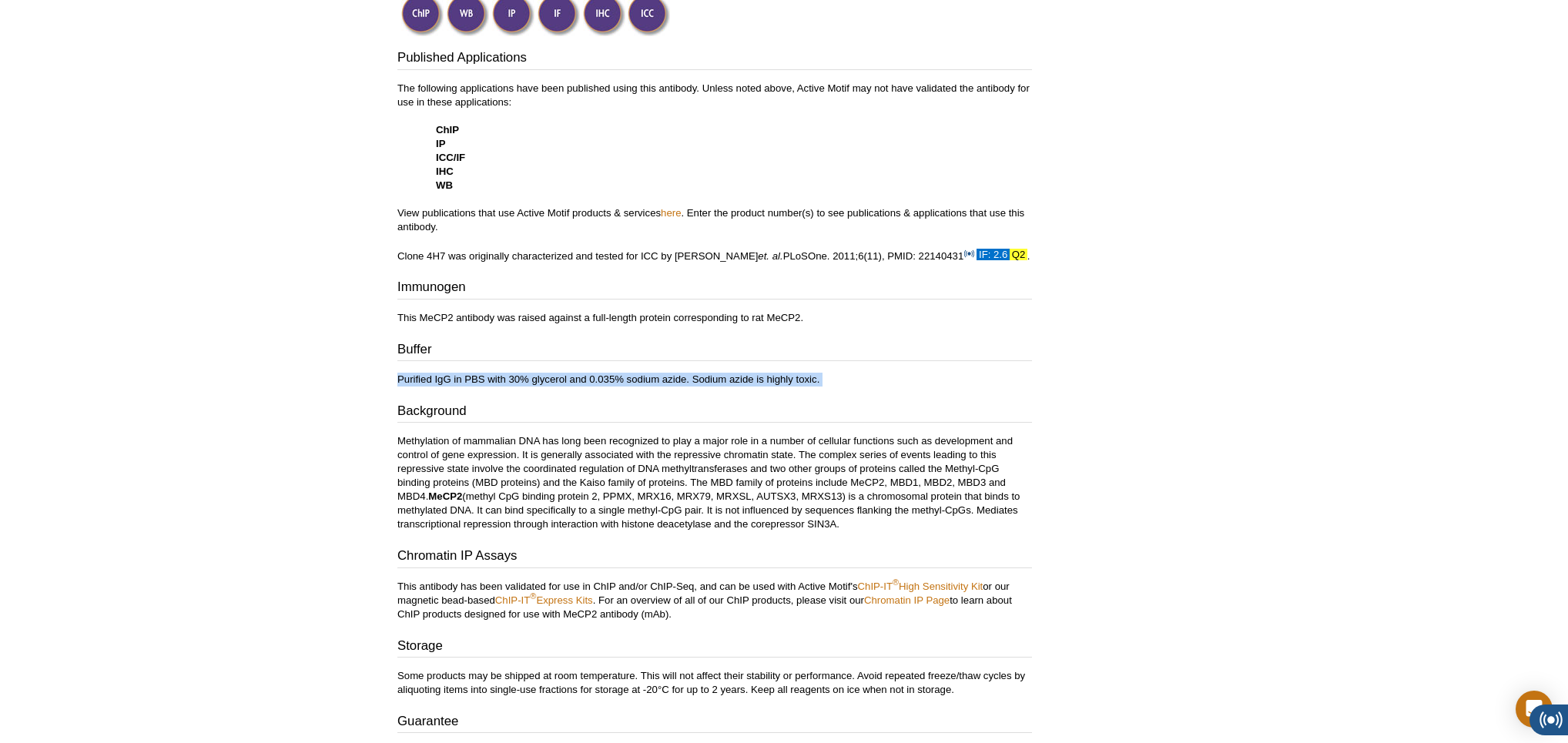
drag, startPoint x: 838, startPoint y: 389, endPoint x: 524, endPoint y: 359, distance: 315.4
click at [524, 359] on div "Feedback Print MeCP2 antibody (mAb) RRID: AB_2572208 Clone: 4H7 Aliases: RS, RT…" at bounding box center [711, 228] width 643 height 1324
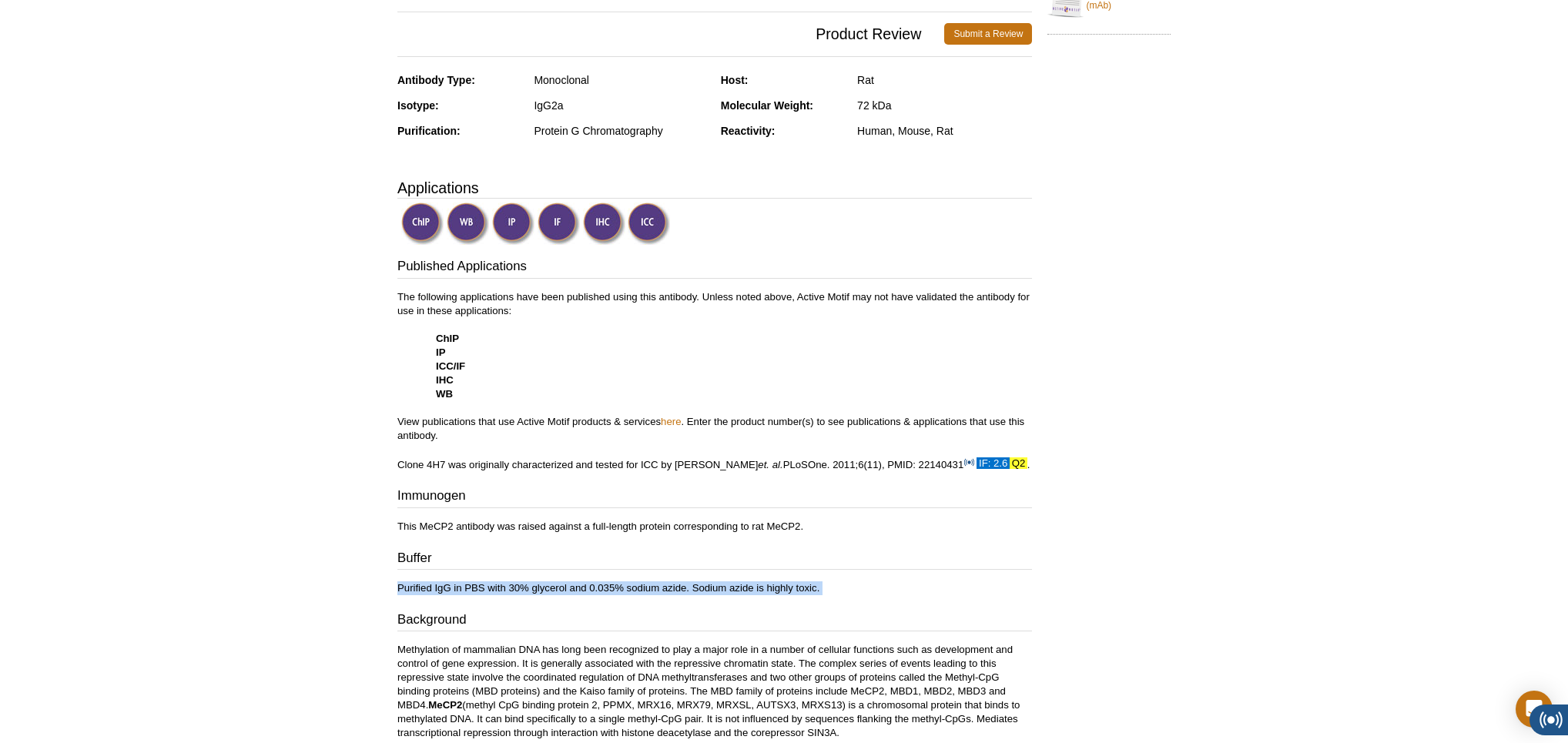
scroll to position [0, 0]
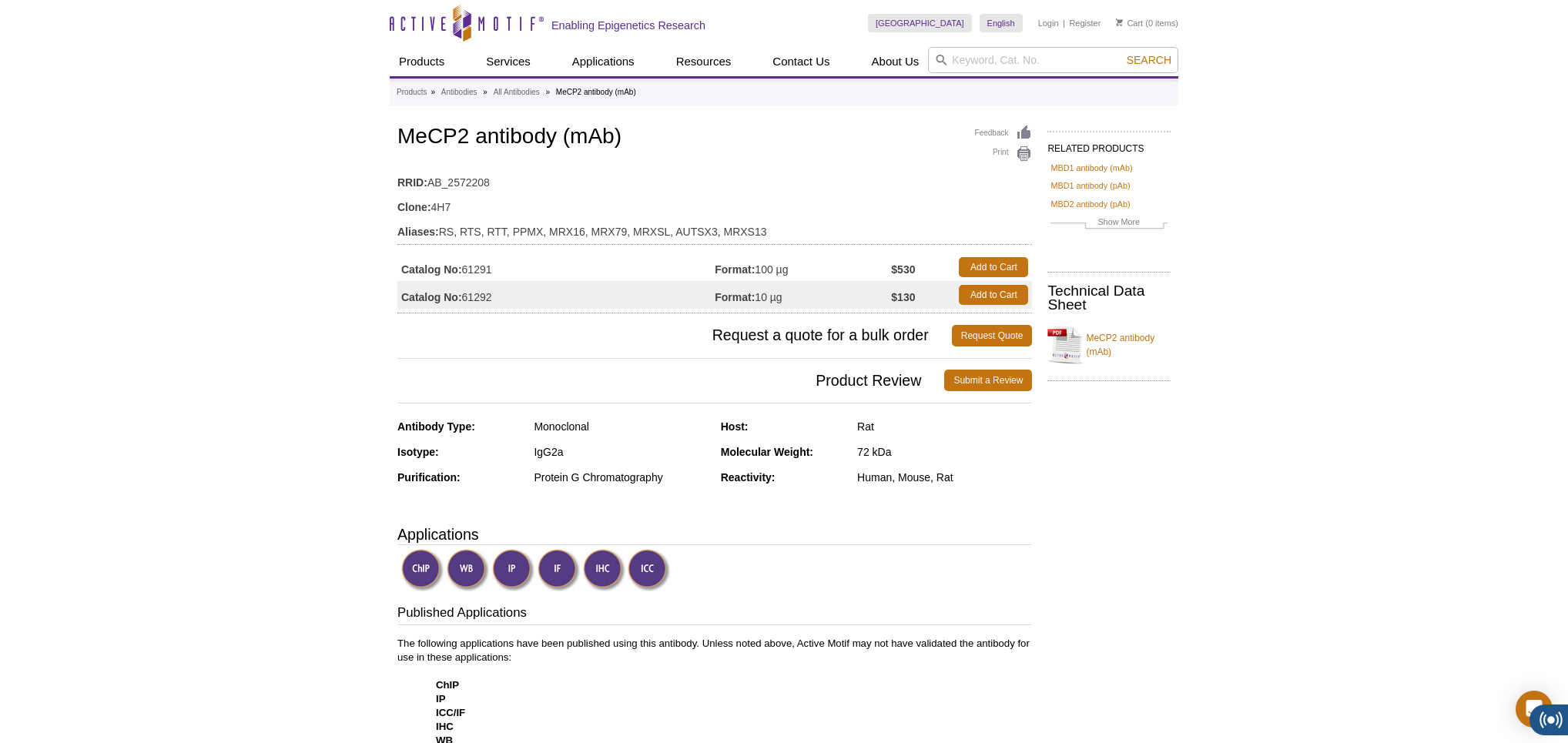
drag, startPoint x: 977, startPoint y: 473, endPoint x: 399, endPoint y: 435, distance: 579.2
click at [399, 435] on div "Antibody Type: Monoclonal Isotype: IgG2a Purification: Protein G Chromatography…" at bounding box center [714, 464] width 635 height 88
drag, startPoint x: 854, startPoint y: 426, endPoint x: 910, endPoint y: 422, distance: 56.1
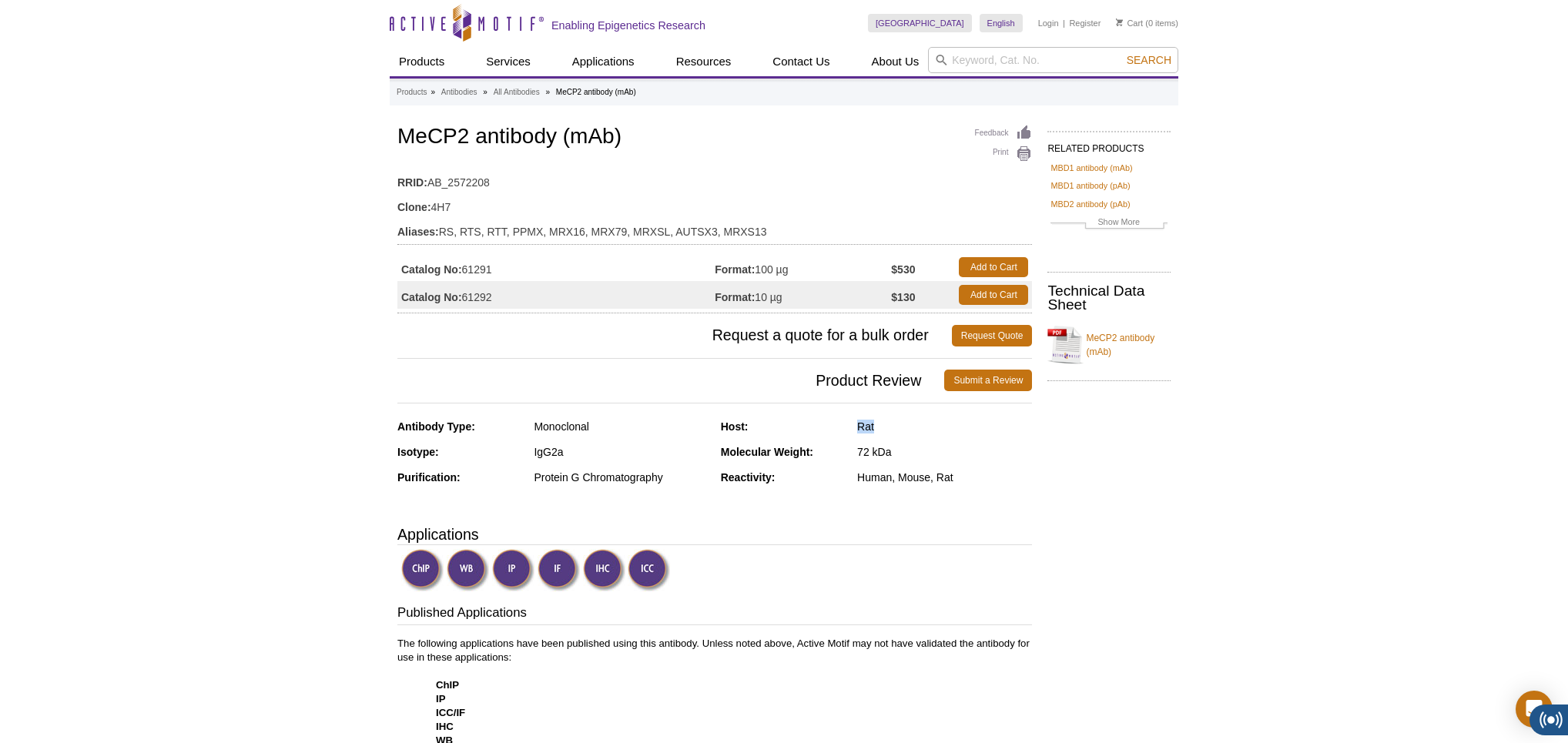
click at [910, 422] on div "Host: Rat" at bounding box center [877, 433] width 312 height 26
click at [954, 447] on div "72 kDa" at bounding box center [944, 452] width 175 height 14
drag, startPoint x: 852, startPoint y: 421, endPoint x: 878, endPoint y: 427, distance: 26.7
click at [878, 427] on div "Host: Rat" at bounding box center [877, 433] width 312 height 26
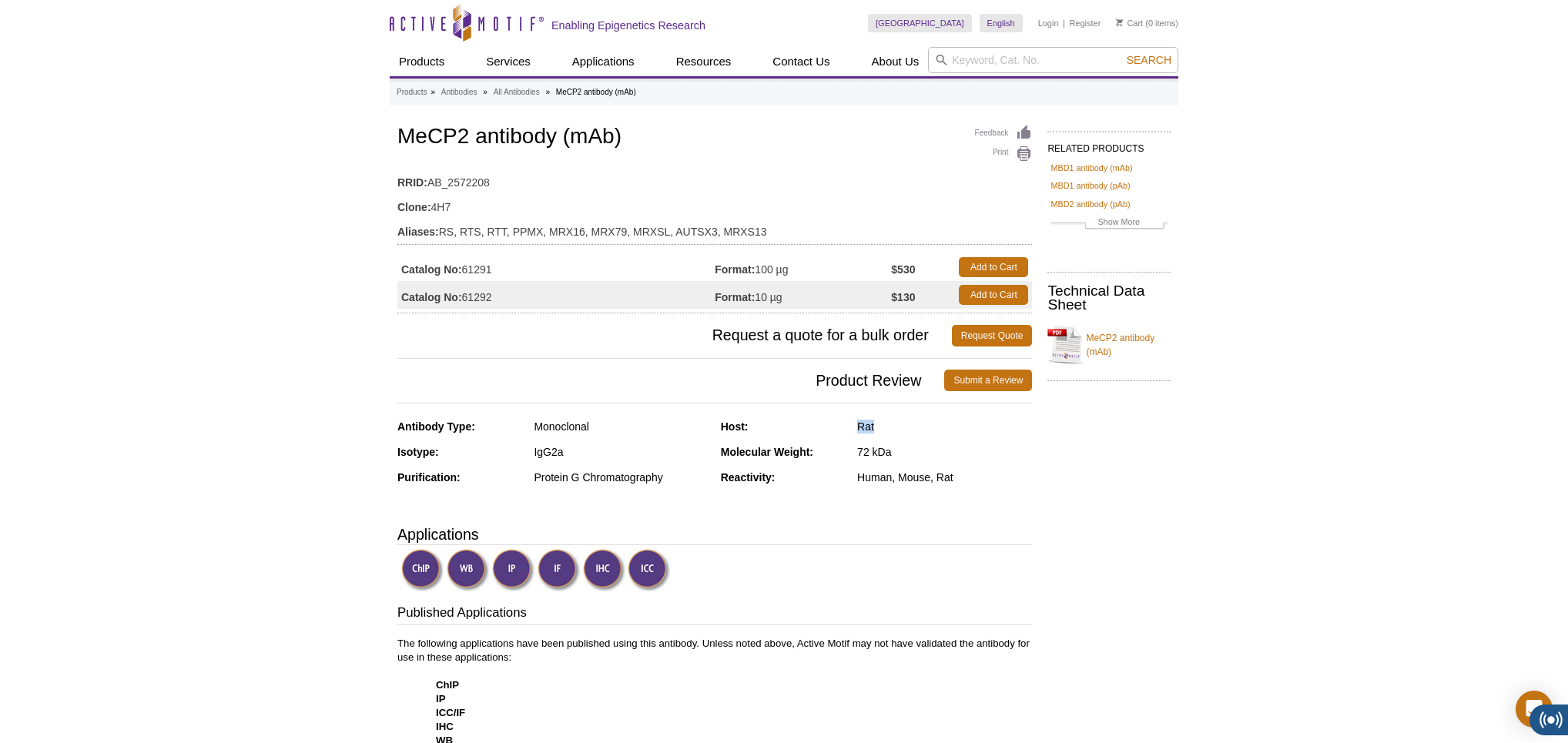
drag, startPoint x: 895, startPoint y: 430, endPoint x: 833, endPoint y: 421, distance: 62.6
click at [827, 421] on div "Host: Rat" at bounding box center [877, 433] width 312 height 26
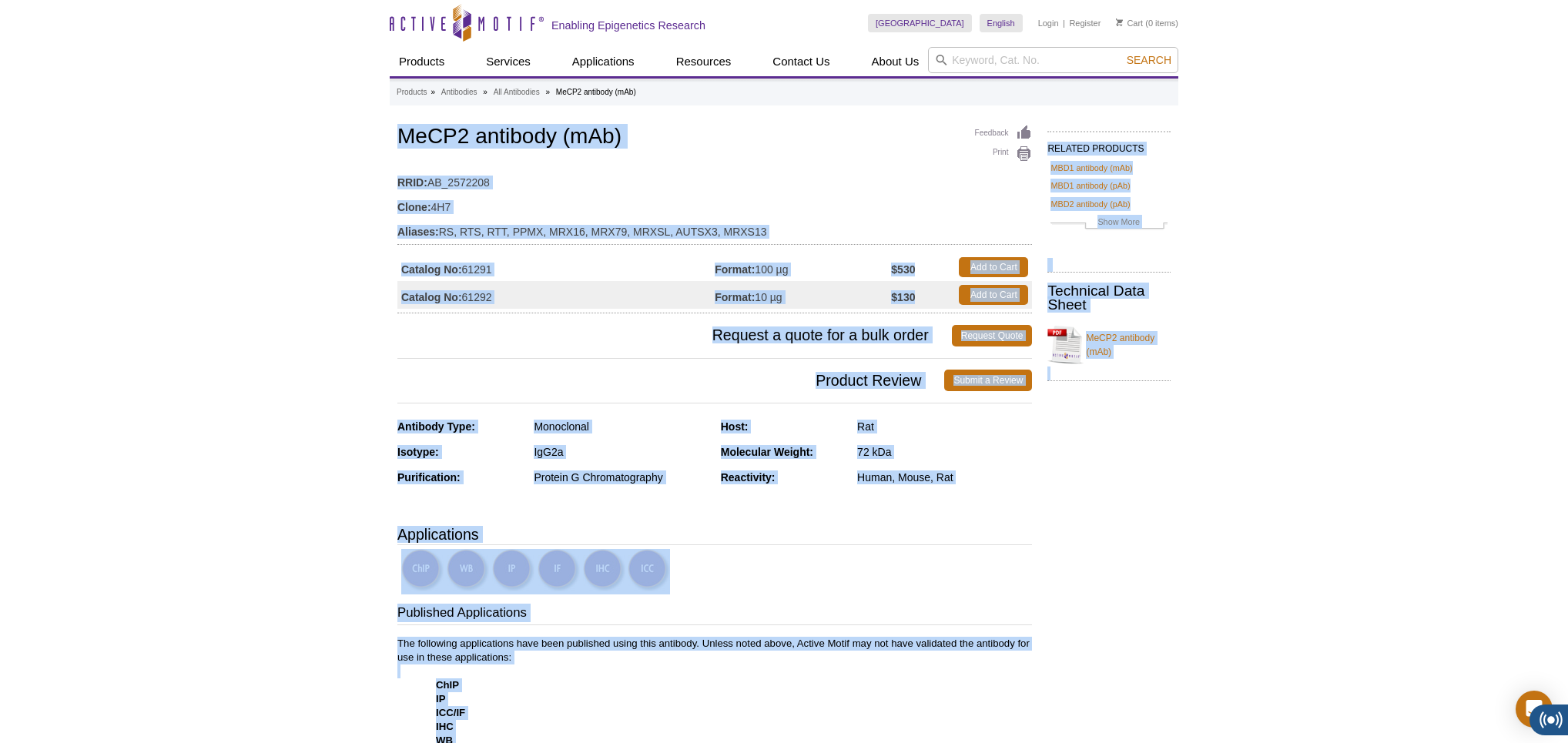
drag, startPoint x: 329, startPoint y: 118, endPoint x: 1070, endPoint y: 476, distance: 822.9
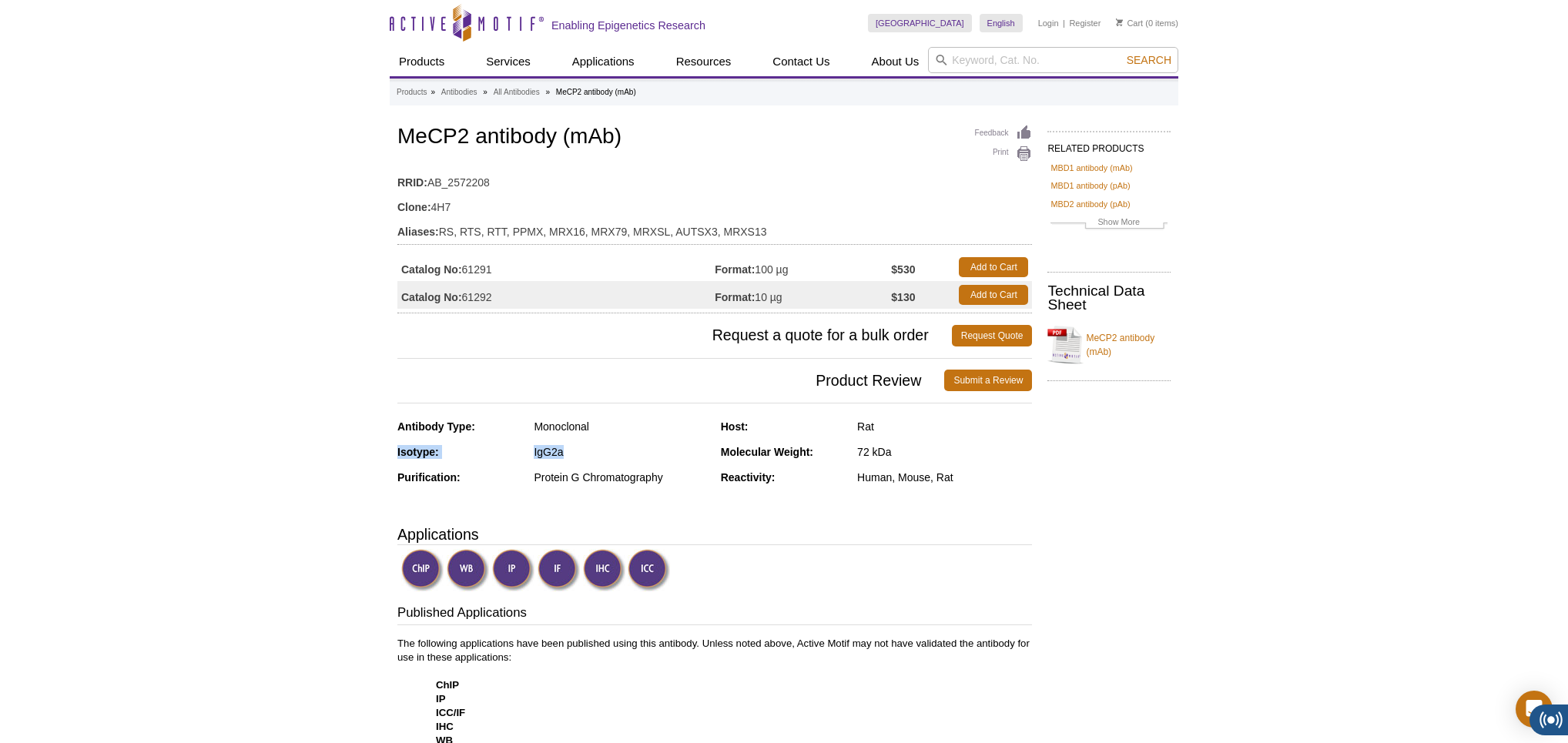
drag, startPoint x: 389, startPoint y: 452, endPoint x: 581, endPoint y: 457, distance: 192.1
click at [785, 525] on h3 "Applications" at bounding box center [714, 534] width 635 height 23
drag, startPoint x: 579, startPoint y: 452, endPoint x: 396, endPoint y: 451, distance: 183.0
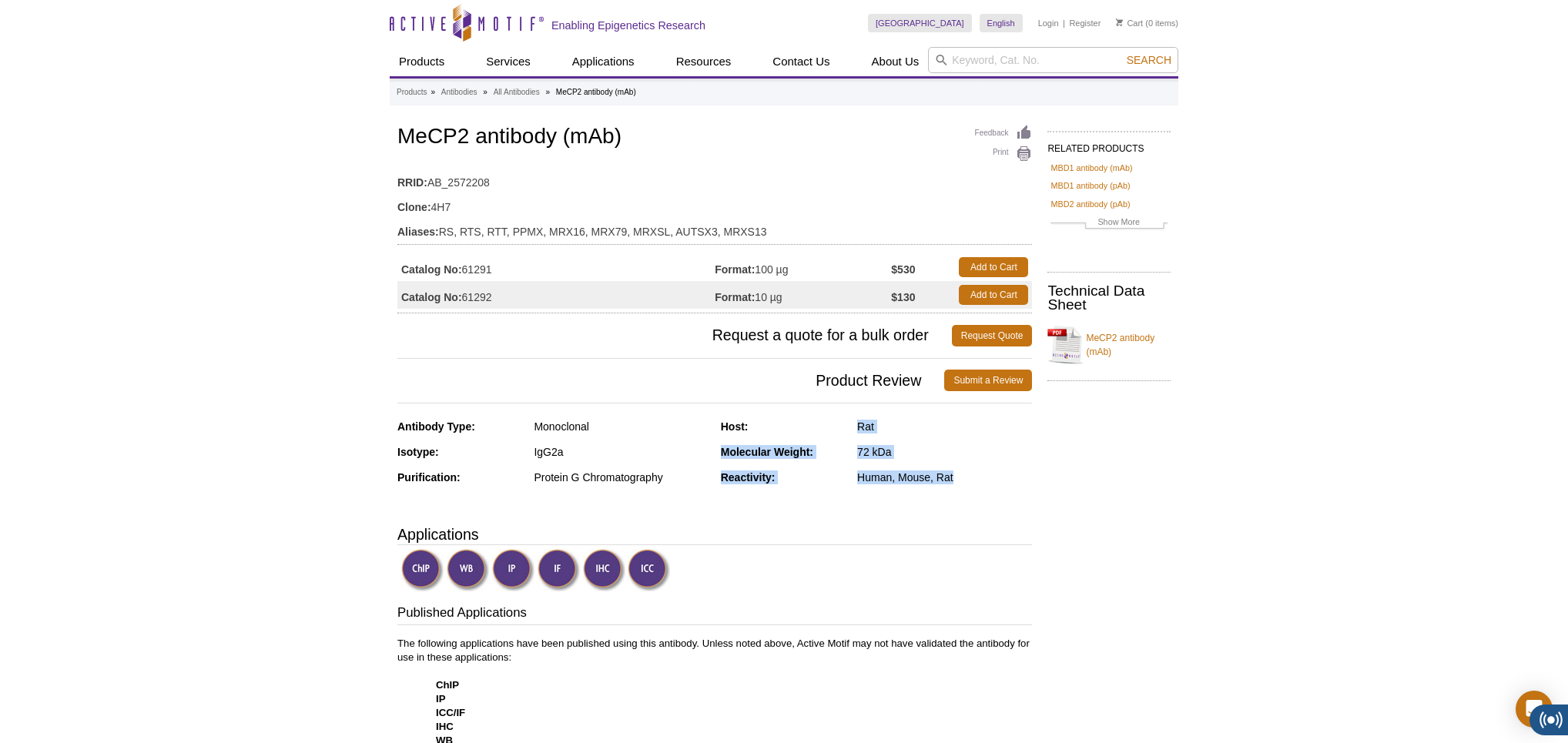
drag, startPoint x: 970, startPoint y: 475, endPoint x: 852, endPoint y: 427, distance: 127.4
click at [850, 427] on div "Host: Rat Molecular Weight: 72 kDa Reactivity: Human, Mouse, Rat" at bounding box center [877, 458] width 312 height 76
drag, startPoint x: 990, startPoint y: 474, endPoint x: 425, endPoint y: 415, distance: 568.1
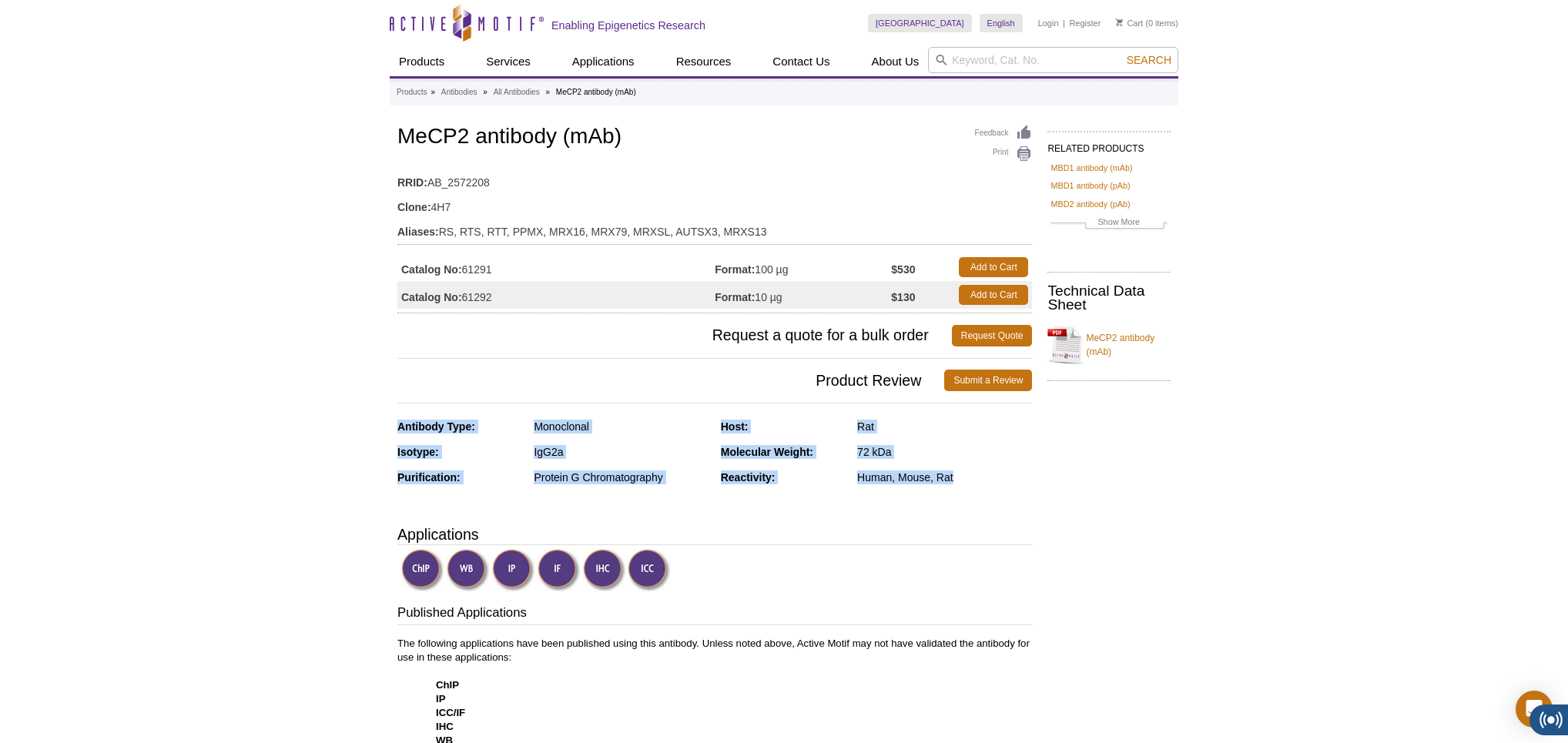
click at [1029, 493] on div "Reactivity: Human, Mouse, Rat" at bounding box center [877, 483] width 312 height 26
drag, startPoint x: 973, startPoint y: 478, endPoint x: 391, endPoint y: 429, distance: 584.1
click at [475, 490] on div "Purification: Protein G Chromatography" at bounding box center [553, 483] width 312 height 26
drag, startPoint x: 966, startPoint y: 477, endPoint x: 389, endPoint y: 429, distance: 579.0
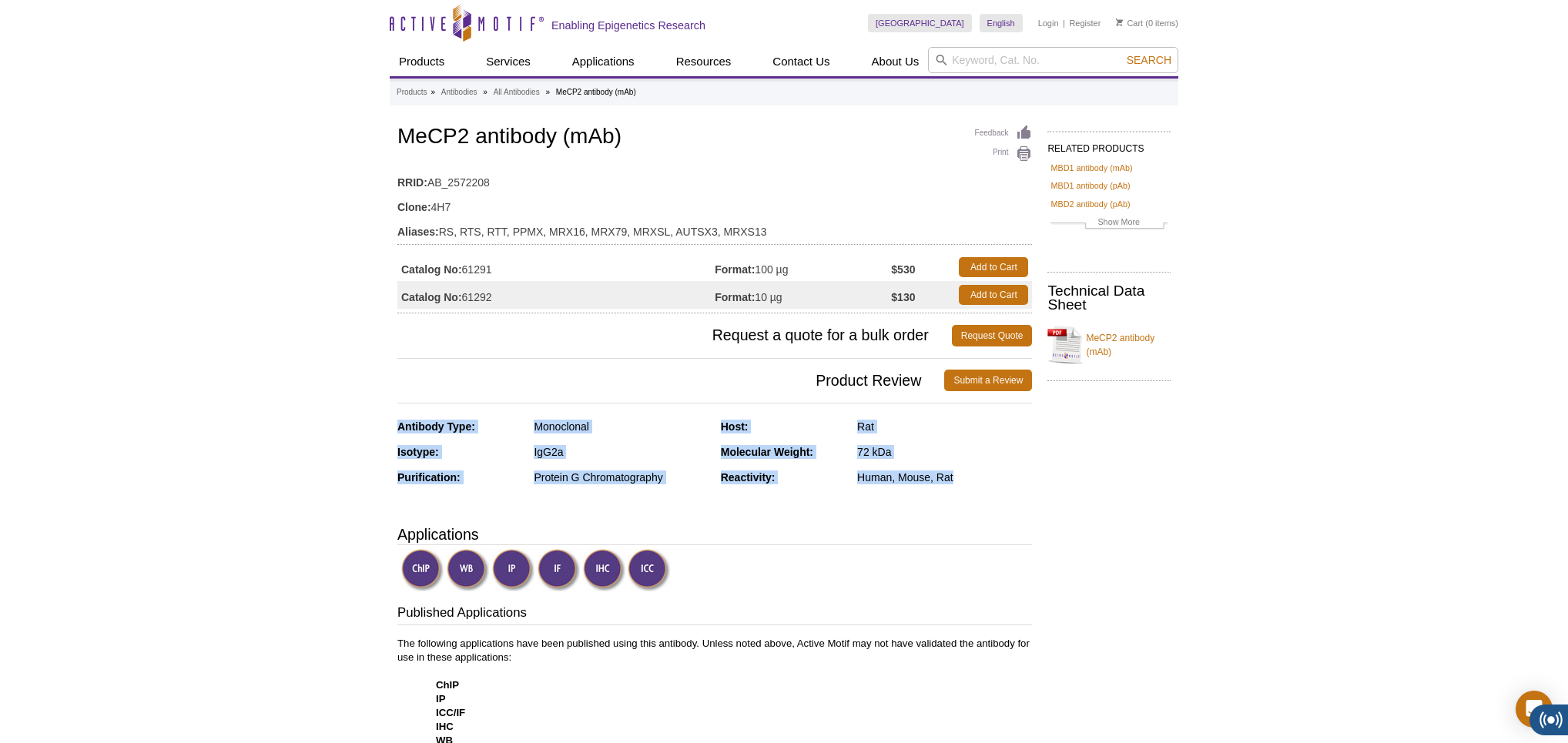
drag, startPoint x: 971, startPoint y: 477, endPoint x: 395, endPoint y: 428, distance: 578.1
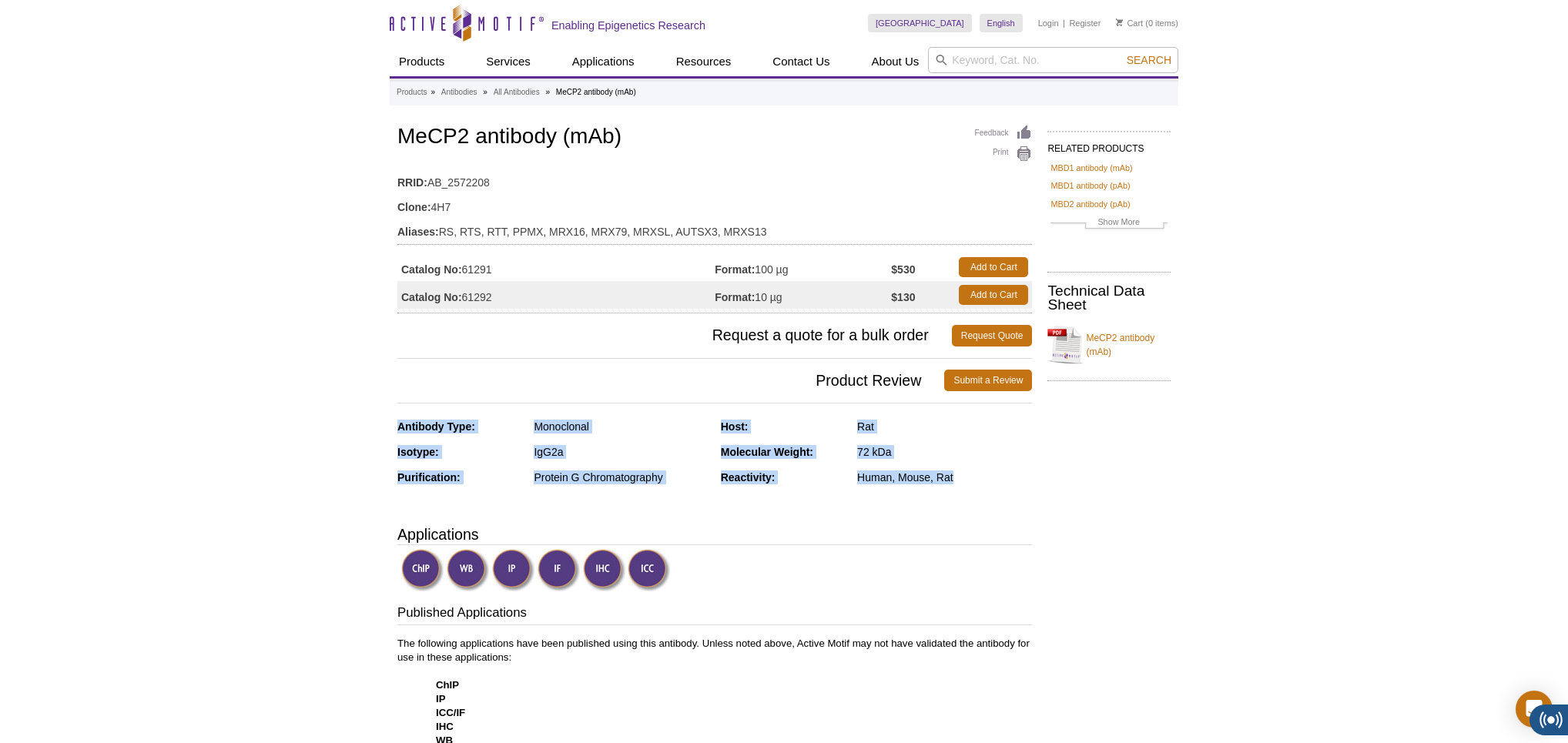
drag, startPoint x: 944, startPoint y: 477, endPoint x: 390, endPoint y: 428, distance: 556.2
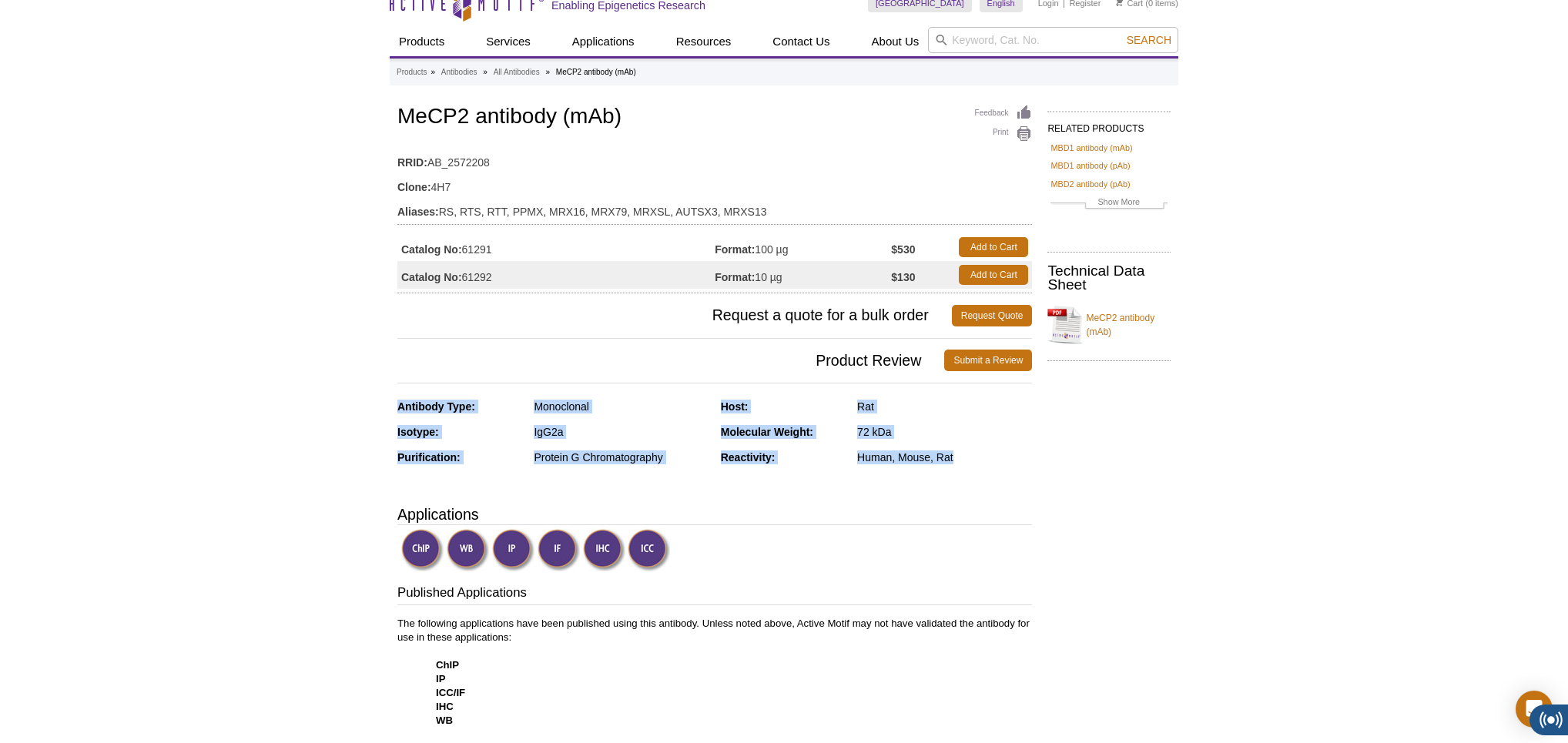
scroll to position [366, 0]
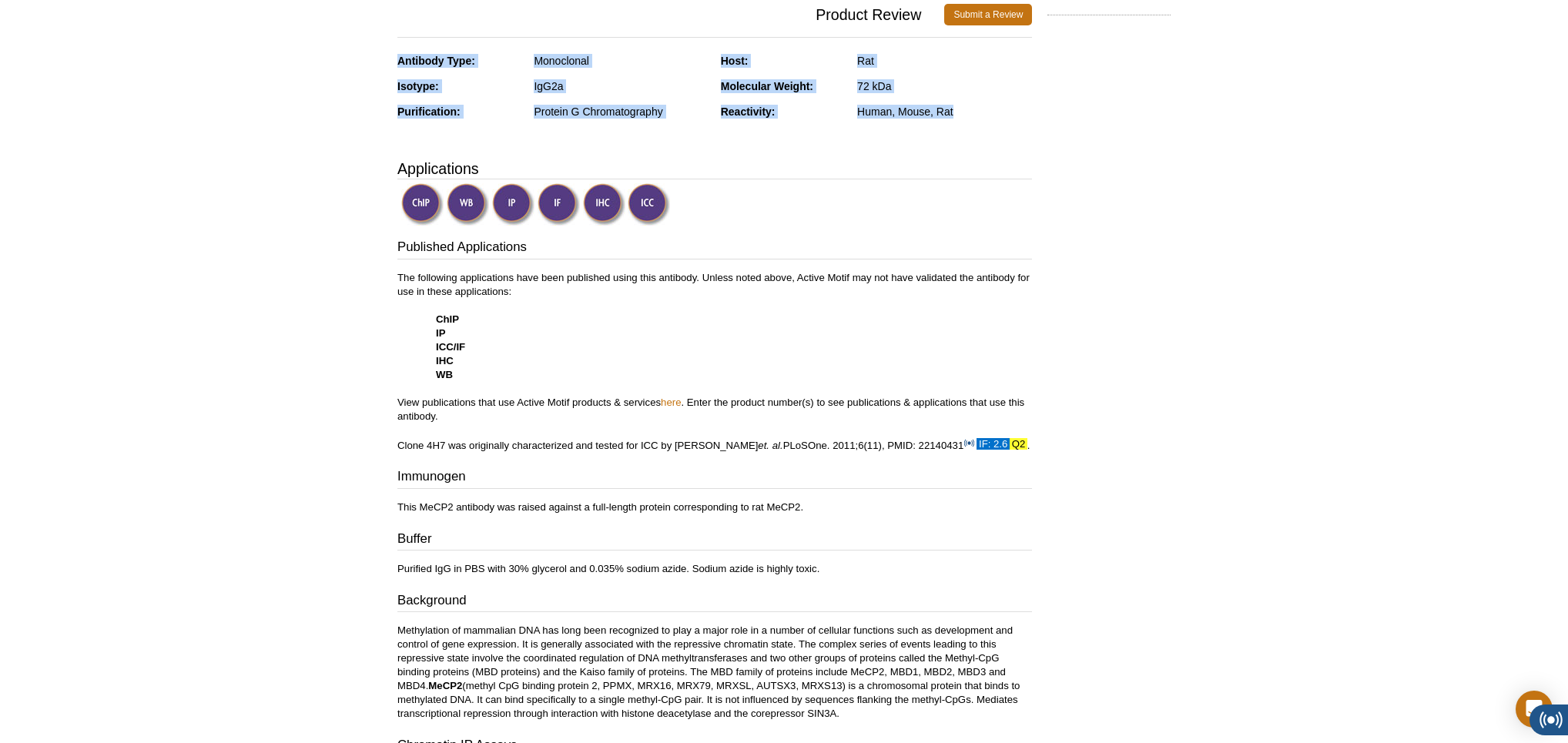
click at [556, 208] on img at bounding box center [559, 204] width 43 height 43
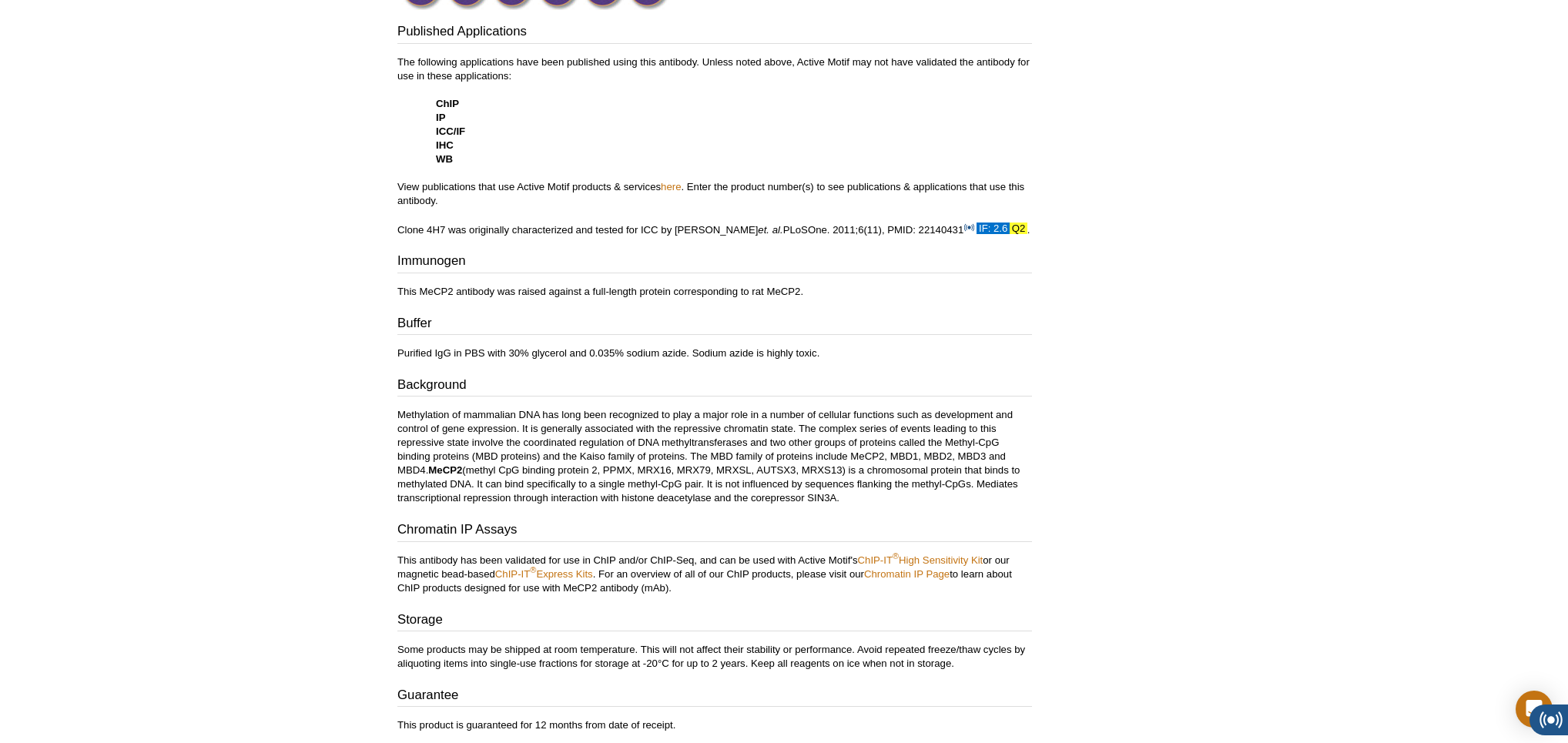
scroll to position [542, 0]
